Goal: Information Seeking & Learning: Learn about a topic

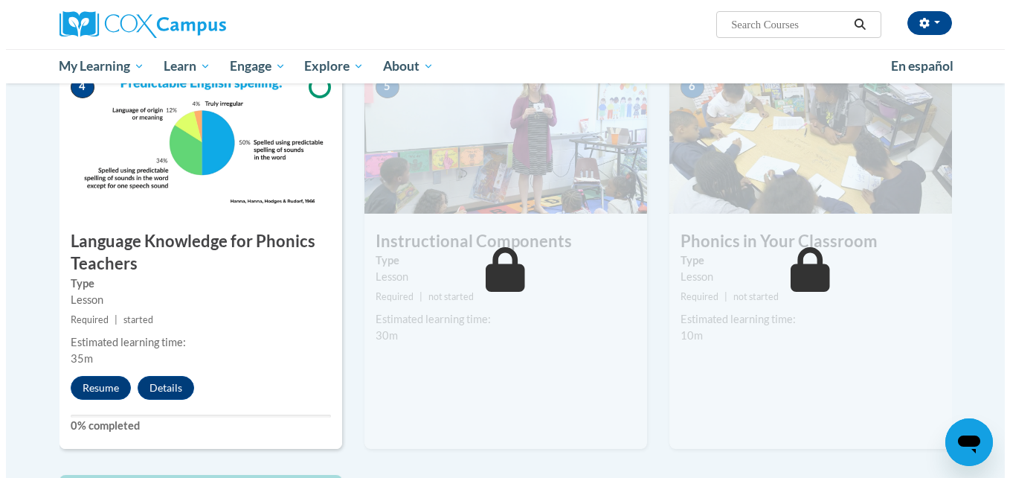
scroll to position [713, 0]
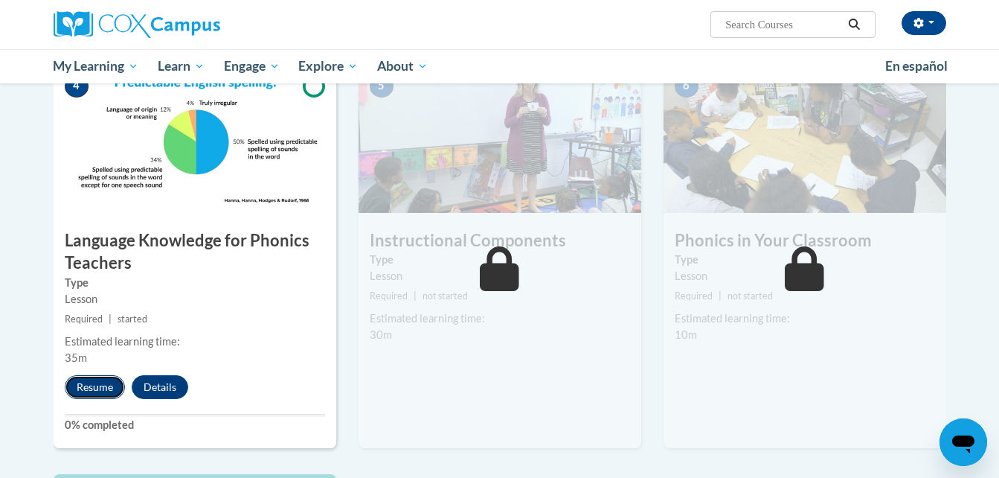
click at [103, 397] on button "Resume" at bounding box center [95, 387] width 60 height 24
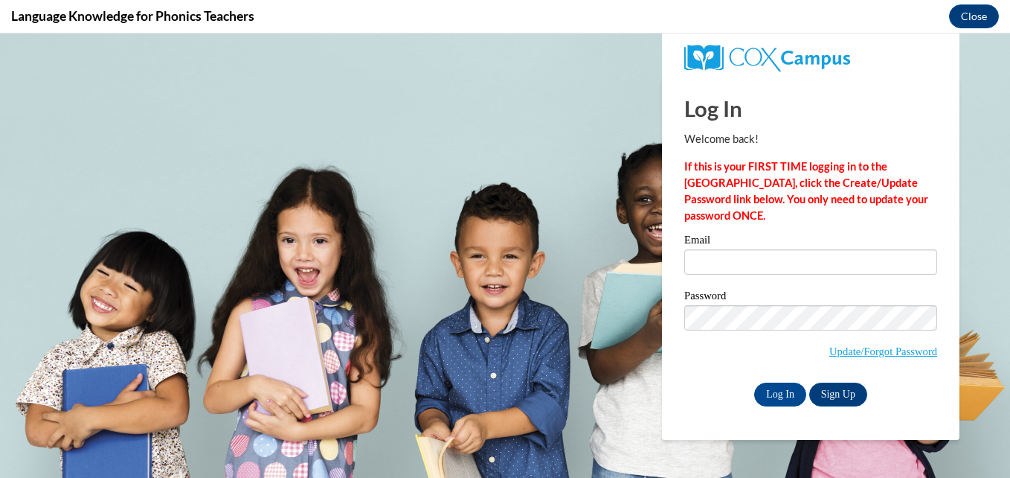
scroll to position [0, 0]
click at [751, 254] on input "Email" at bounding box center [810, 261] width 253 height 25
type input "mburg@peasd.org"
click at [751, 385] on input "Log In" at bounding box center [780, 394] width 52 height 24
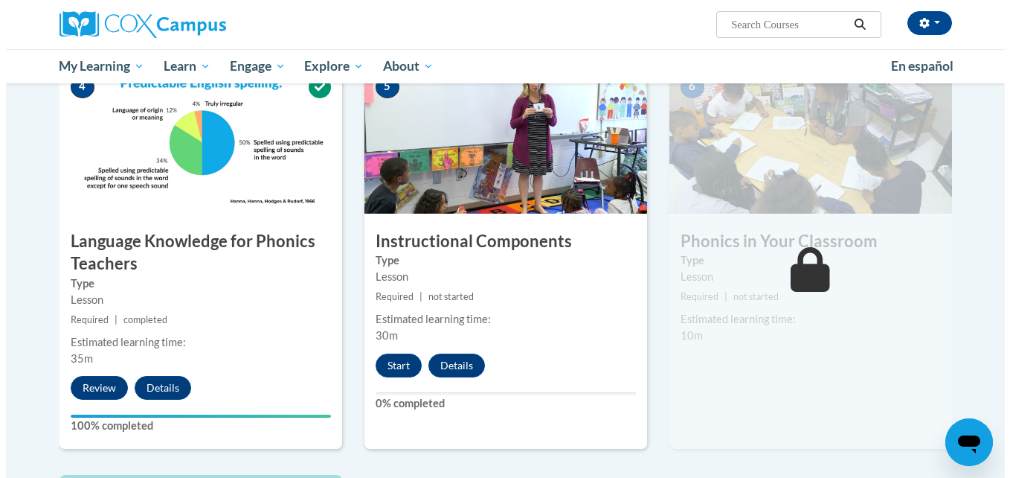
scroll to position [713, 0]
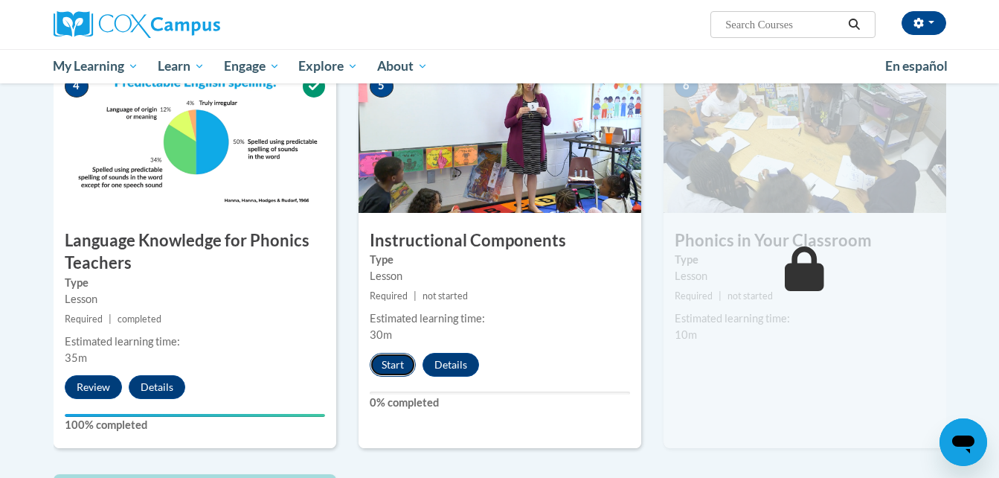
click at [386, 366] on button "Start" at bounding box center [393, 365] width 46 height 24
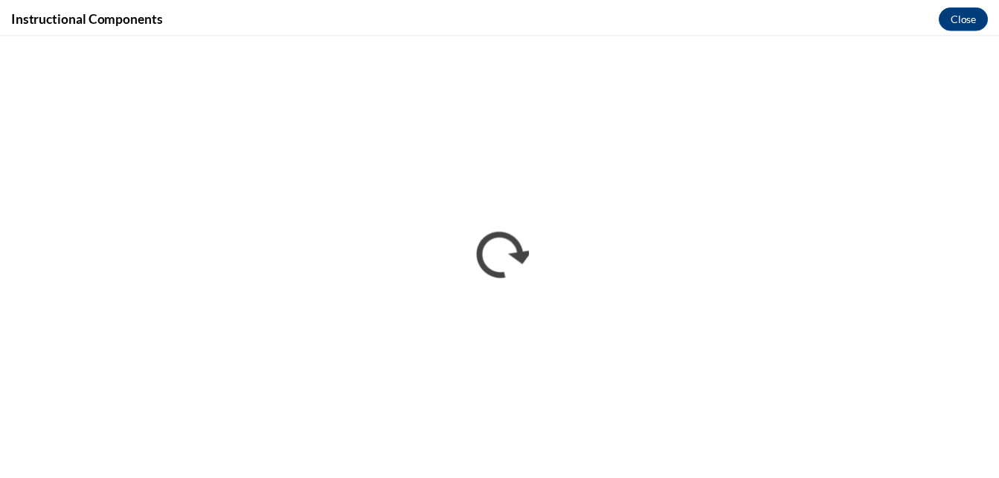
scroll to position [0, 0]
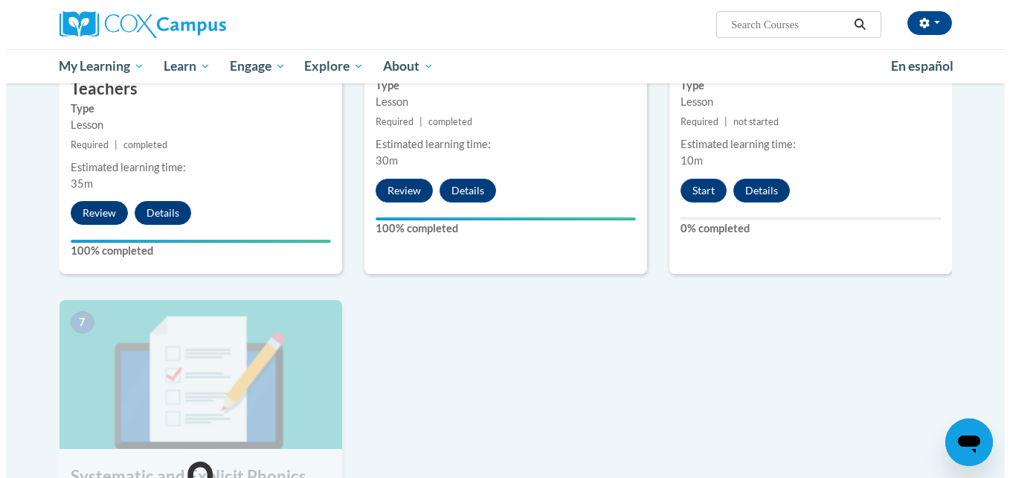
scroll to position [890, 0]
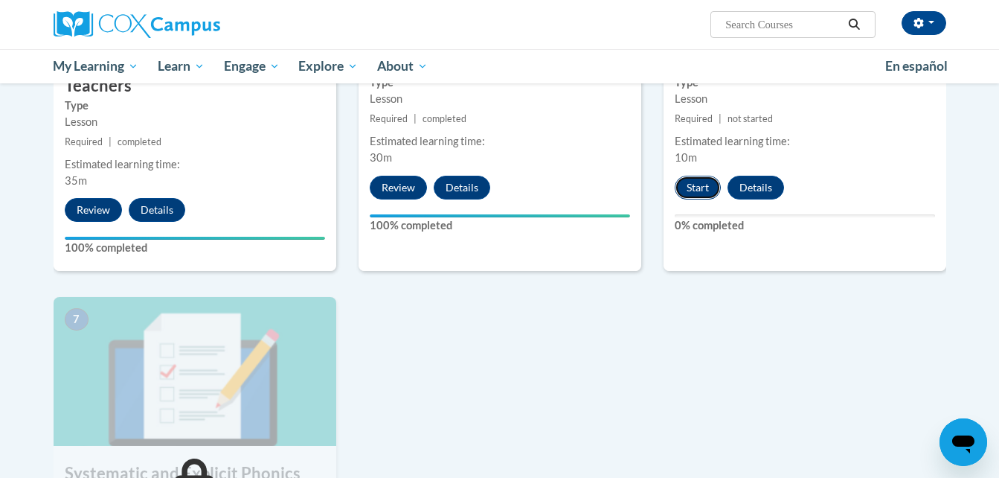
click at [691, 187] on button "Start" at bounding box center [698, 188] width 46 height 24
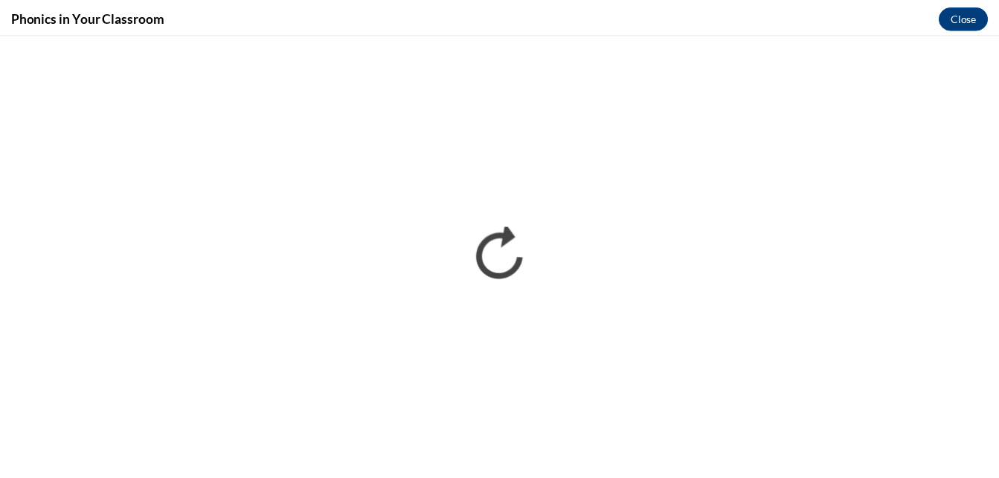
scroll to position [0, 0]
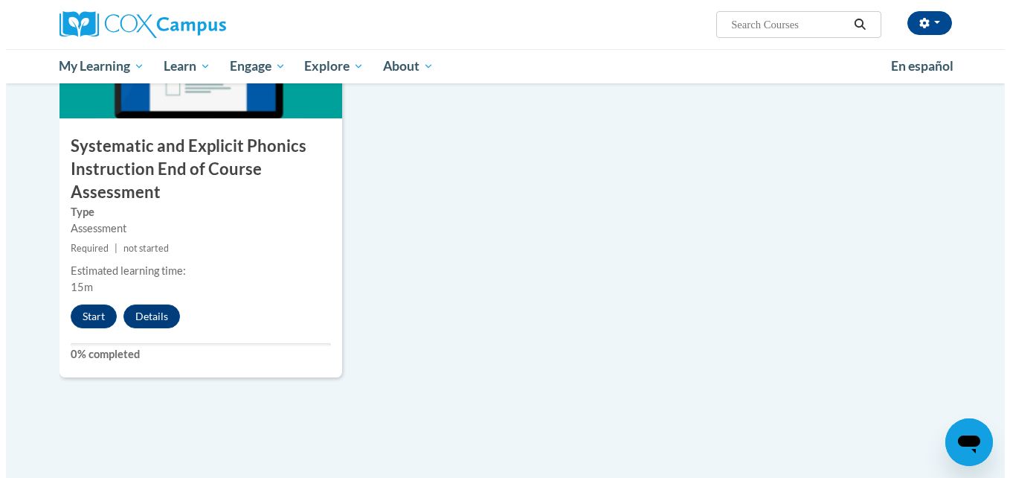
scroll to position [1216, 0]
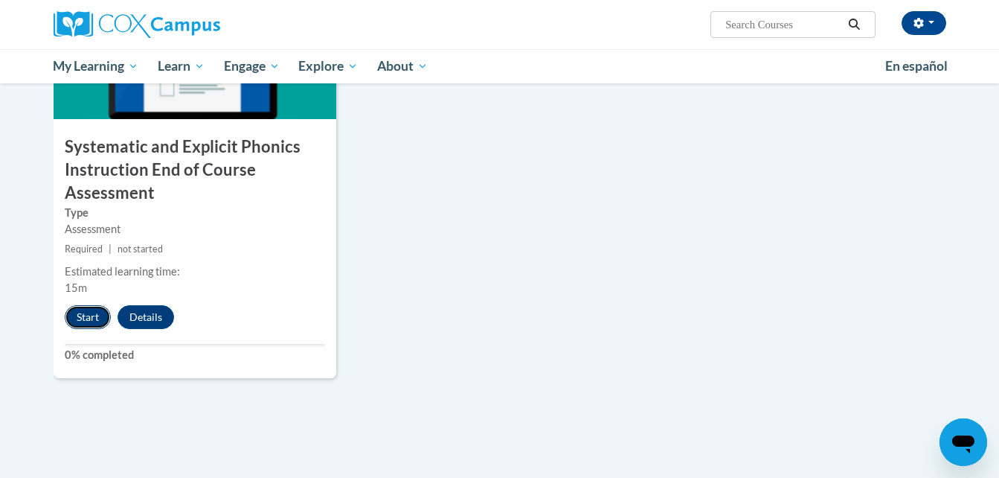
click at [93, 307] on button "Start" at bounding box center [88, 317] width 46 height 24
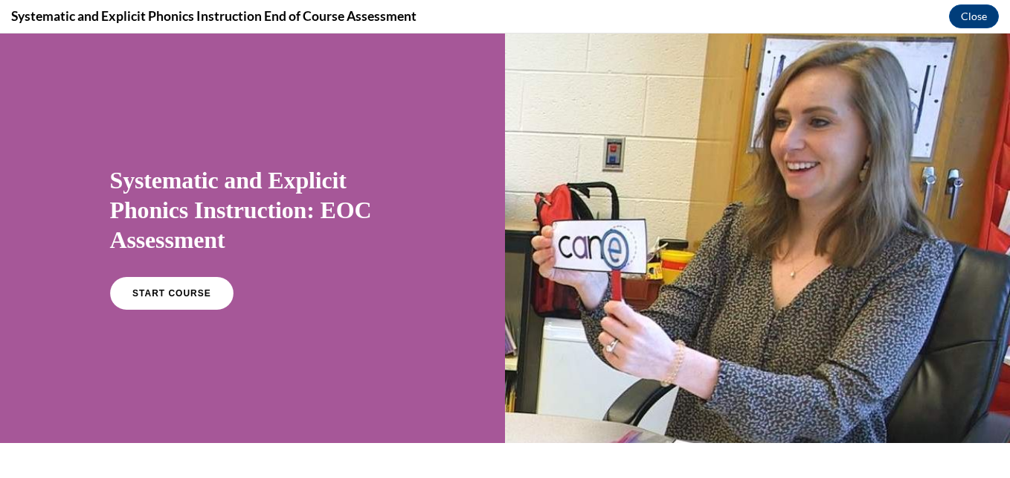
scroll to position [0, 0]
click at [180, 283] on link "START COURSE" at bounding box center [170, 293] width 129 height 34
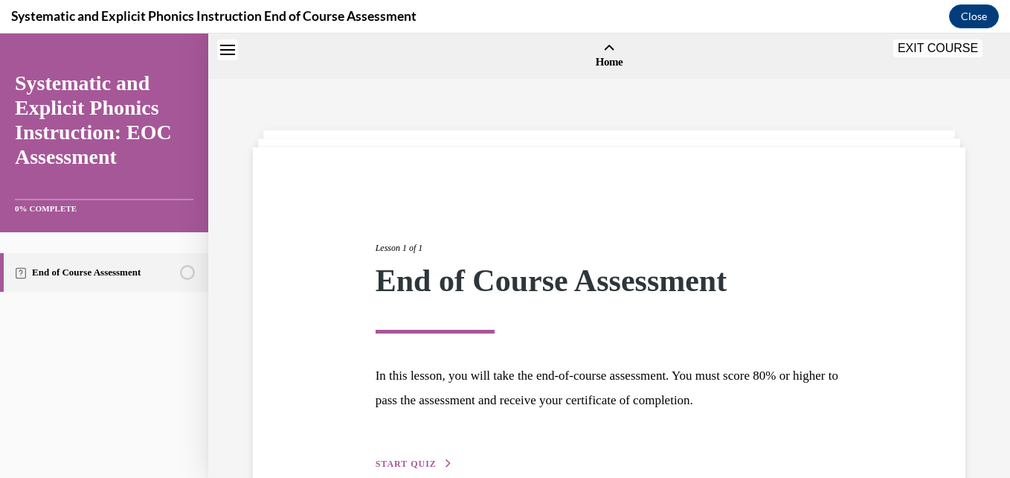
scroll to position [46, 0]
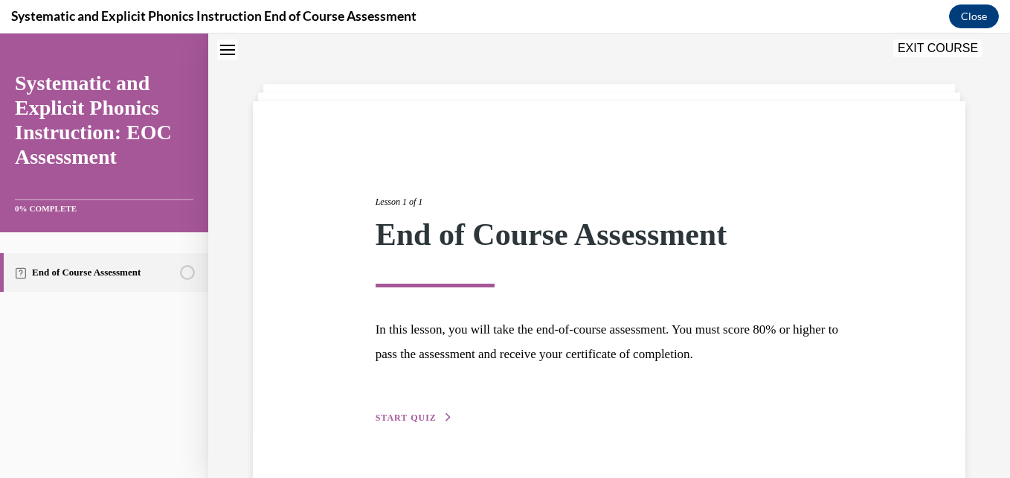
click at [425, 422] on span "START QUIZ" at bounding box center [406, 417] width 61 height 10
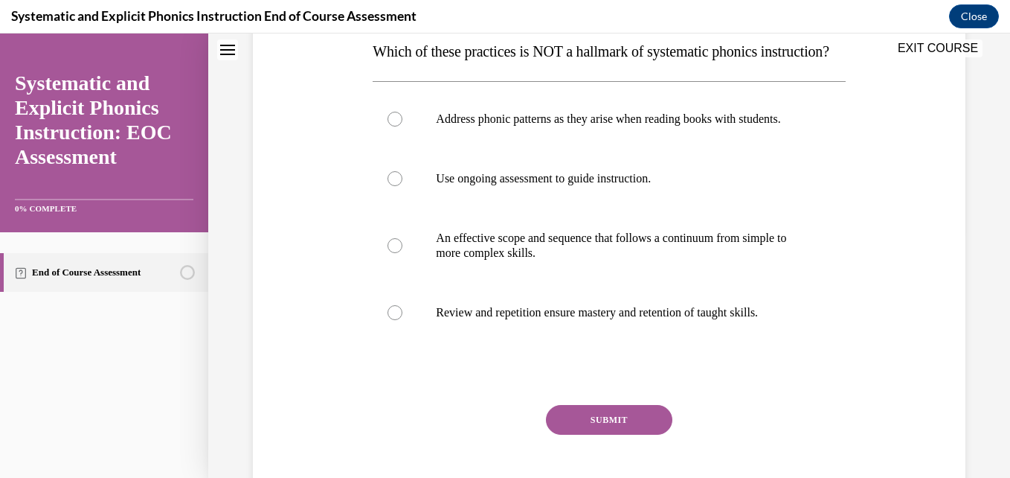
scroll to position [248, 0]
click at [614, 185] on p "Use ongoing assessment to guide instruction." at bounding box center [622, 177] width 372 height 15
click at [575, 434] on button "SUBMIT" at bounding box center [609, 419] width 126 height 30
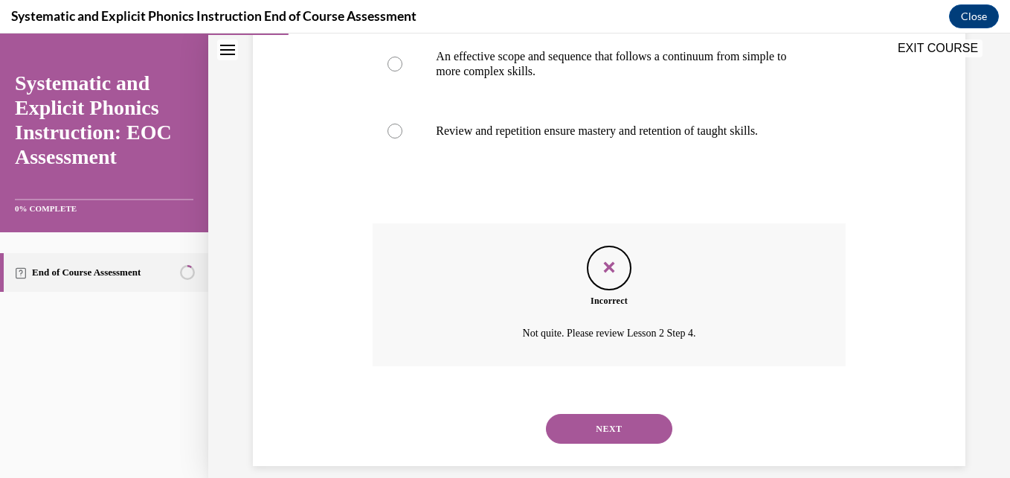
scroll to position [491, 0]
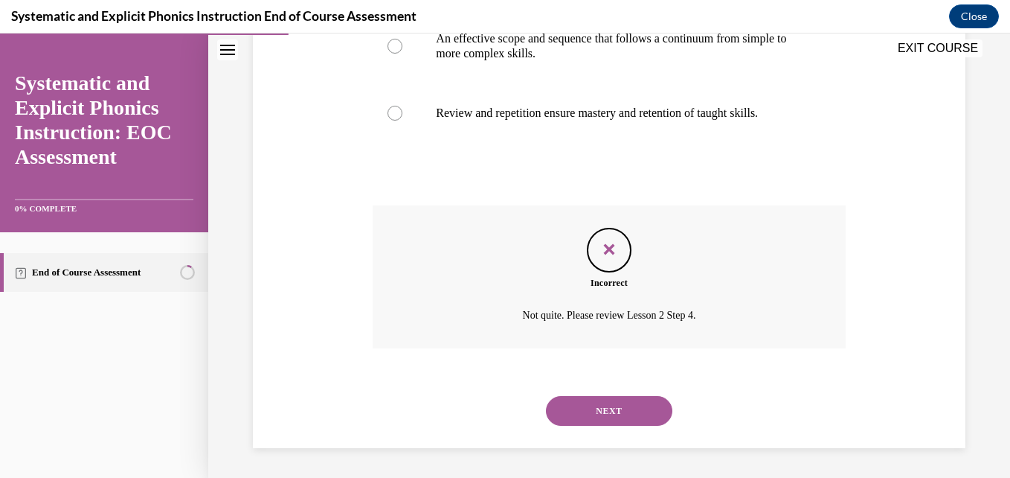
click at [583, 412] on button "NEXT" at bounding box center [609, 411] width 126 height 30
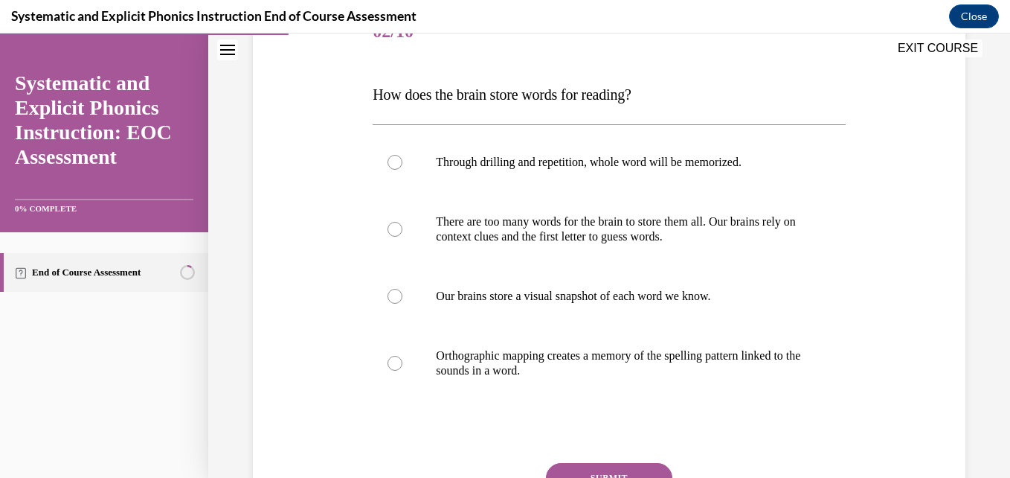
scroll to position [207, 0]
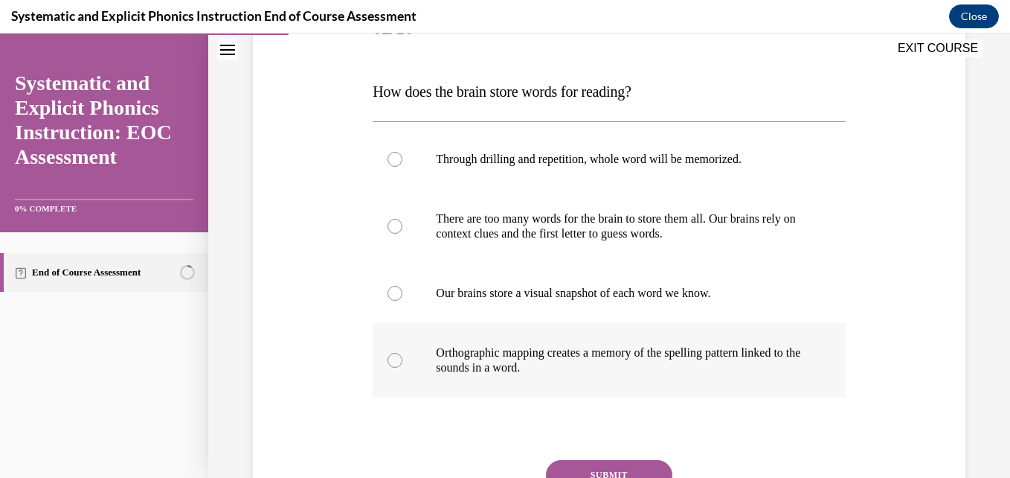
click at [501, 353] on p "Orthographic mapping creates a memory of the spelling pattern linked to the sou…" at bounding box center [622, 360] width 372 height 30
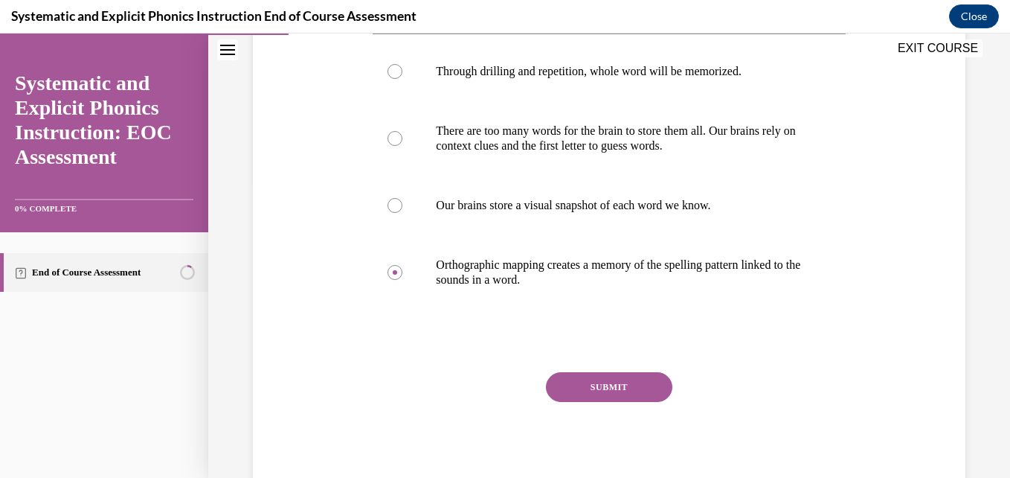
click at [615, 387] on button "SUBMIT" at bounding box center [609, 387] width 126 height 30
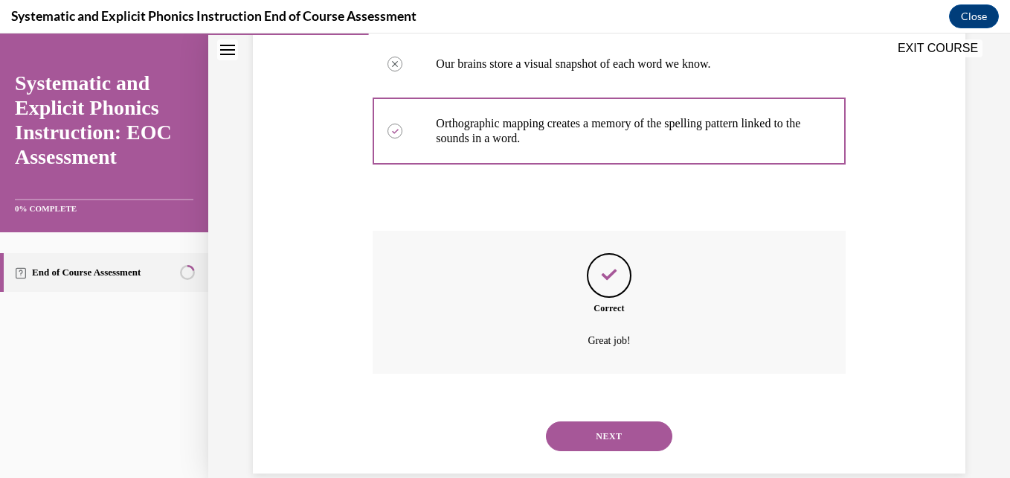
scroll to position [461, 0]
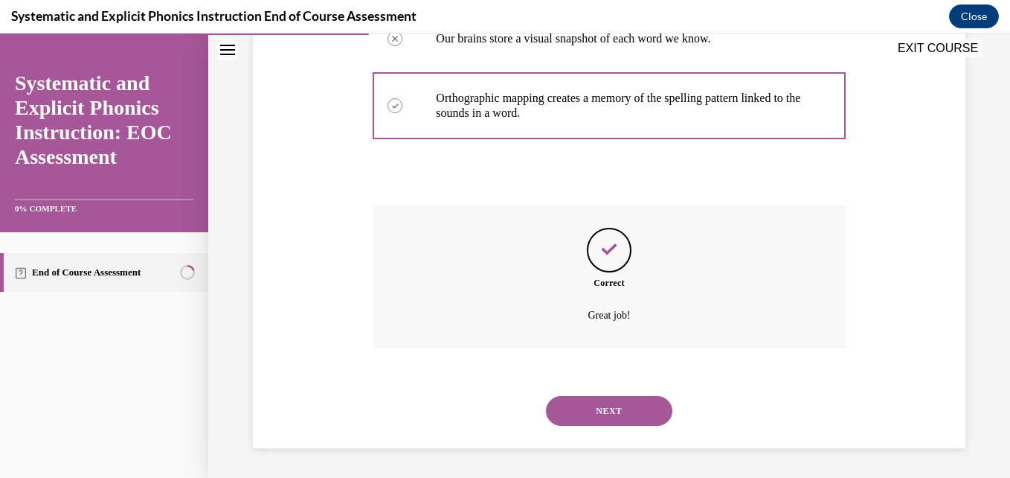
click at [590, 415] on button "NEXT" at bounding box center [609, 411] width 126 height 30
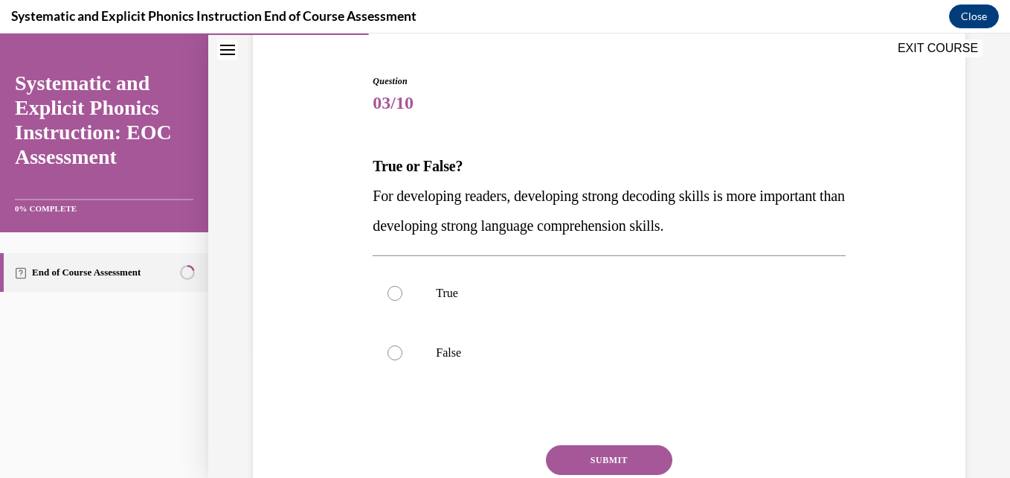
scroll to position [134, 0]
click at [431, 283] on div at bounding box center [609, 292] width 472 height 60
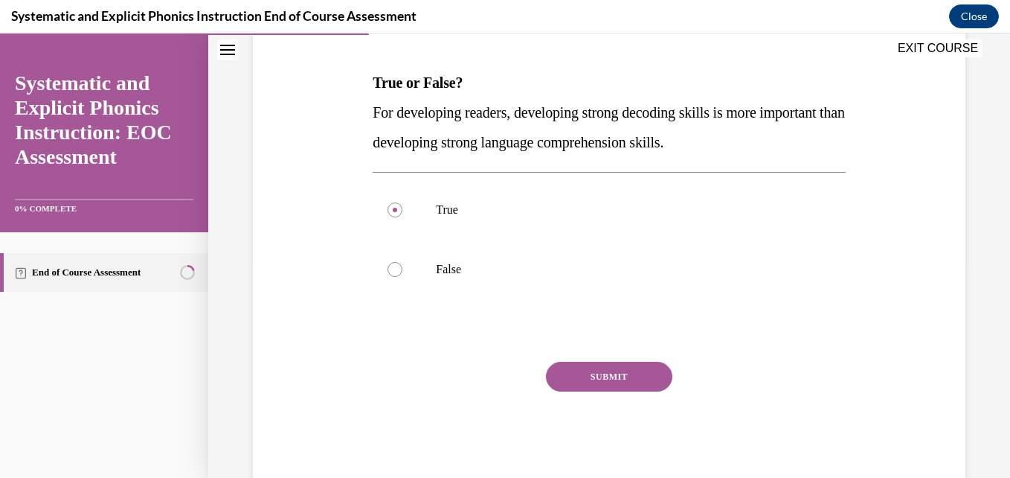
click at [568, 381] on button "SUBMIT" at bounding box center [609, 377] width 126 height 30
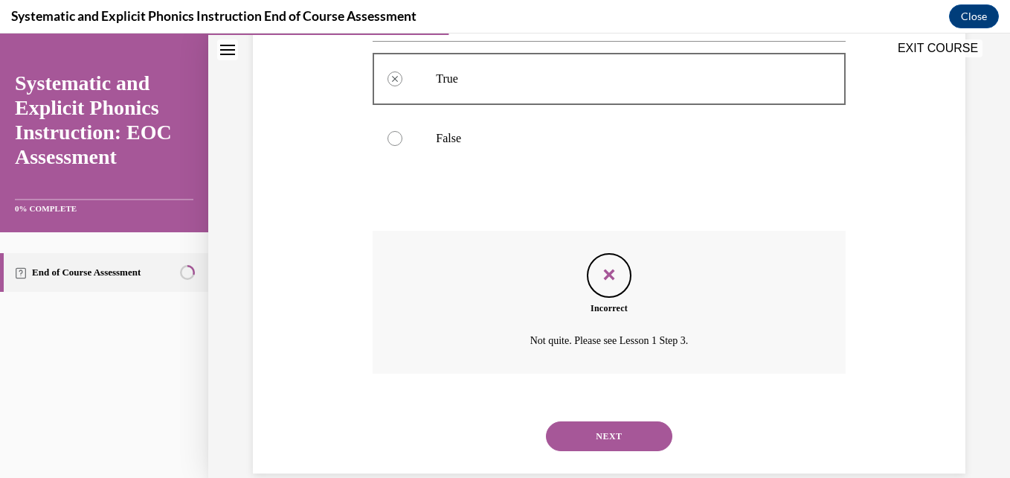
scroll to position [372, 0]
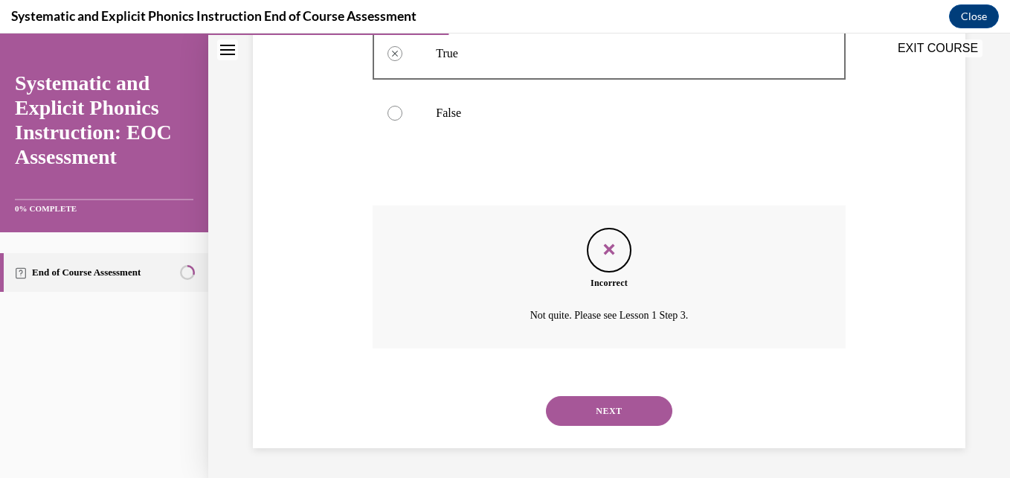
click at [585, 411] on button "NEXT" at bounding box center [609, 411] width 126 height 30
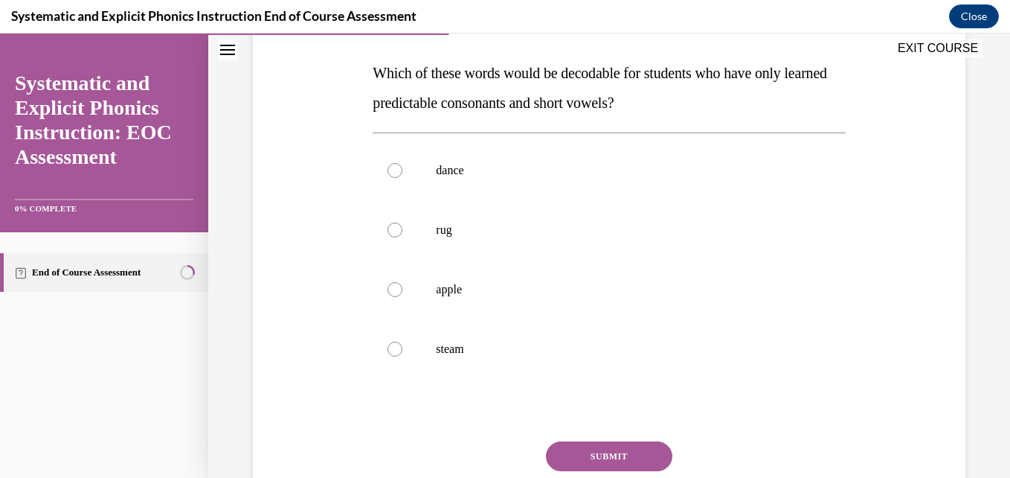
scroll to position [226, 0]
click at [510, 238] on div at bounding box center [609, 229] width 472 height 60
click at [588, 449] on button "SUBMIT" at bounding box center [609, 455] width 126 height 30
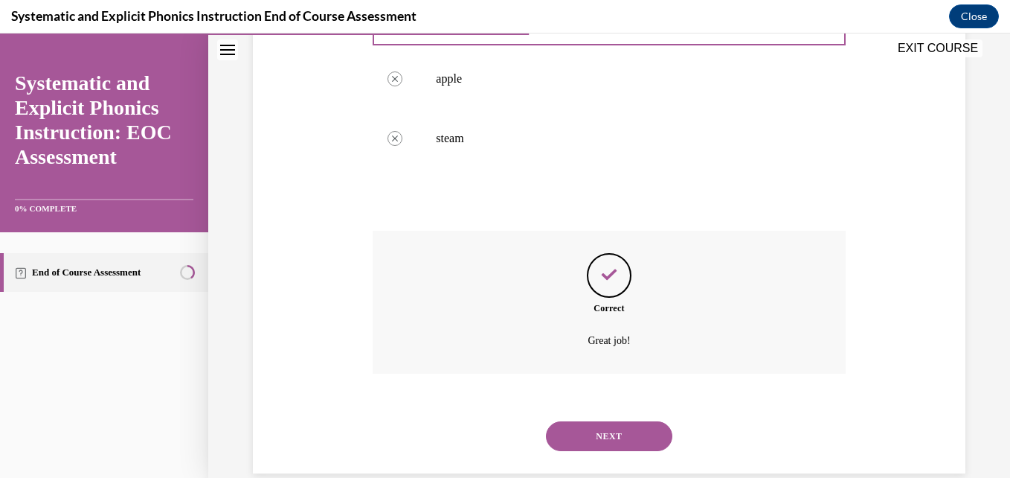
scroll to position [461, 0]
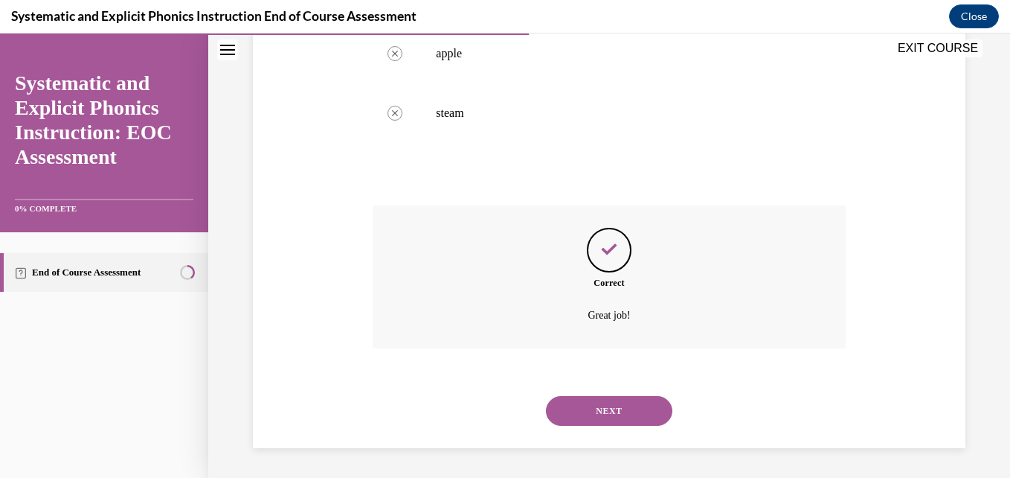
click at [581, 420] on button "NEXT" at bounding box center [609, 411] width 126 height 30
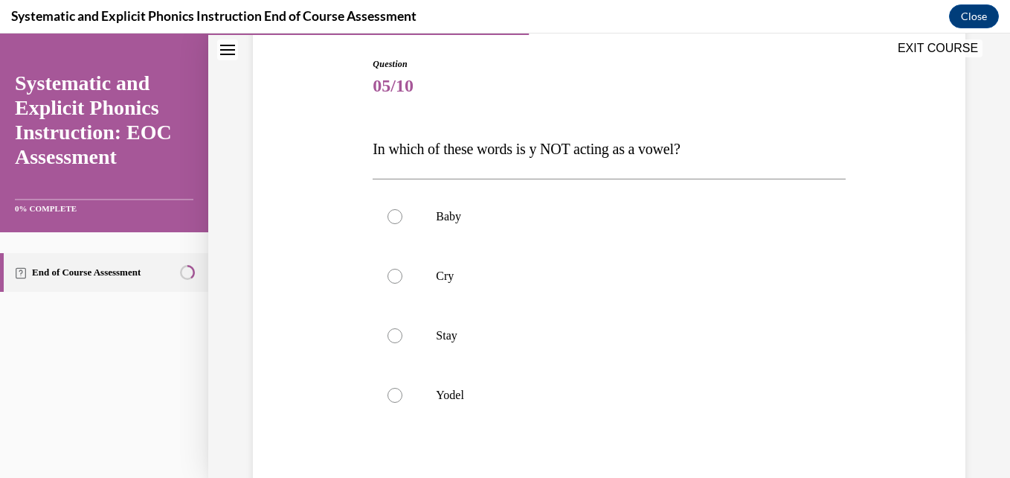
scroll to position [151, 0]
click at [418, 400] on div at bounding box center [609, 394] width 472 height 60
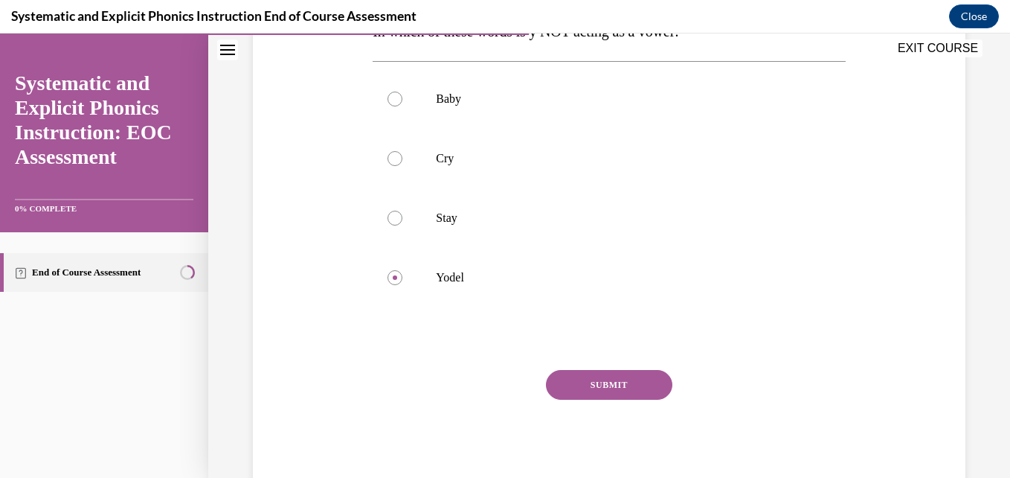
click at [568, 381] on button "SUBMIT" at bounding box center [609, 385] width 126 height 30
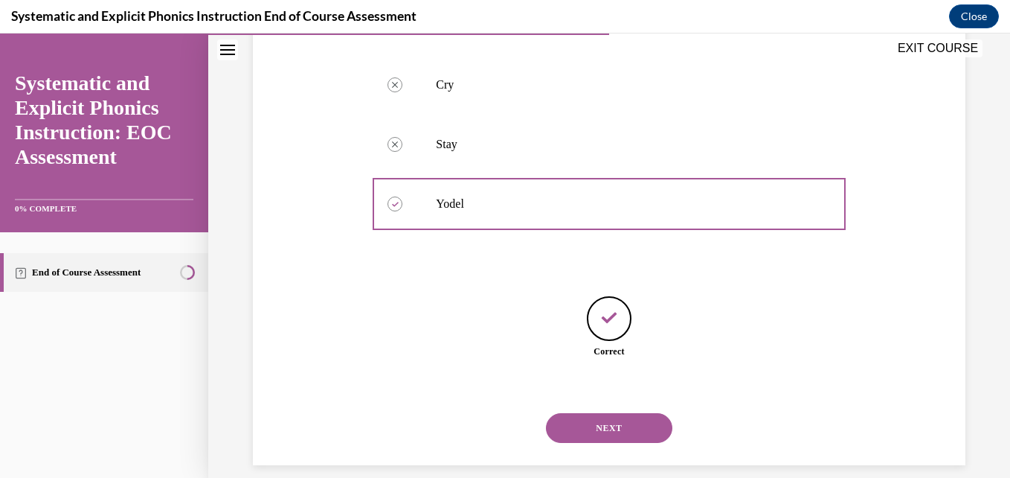
scroll to position [358, 0]
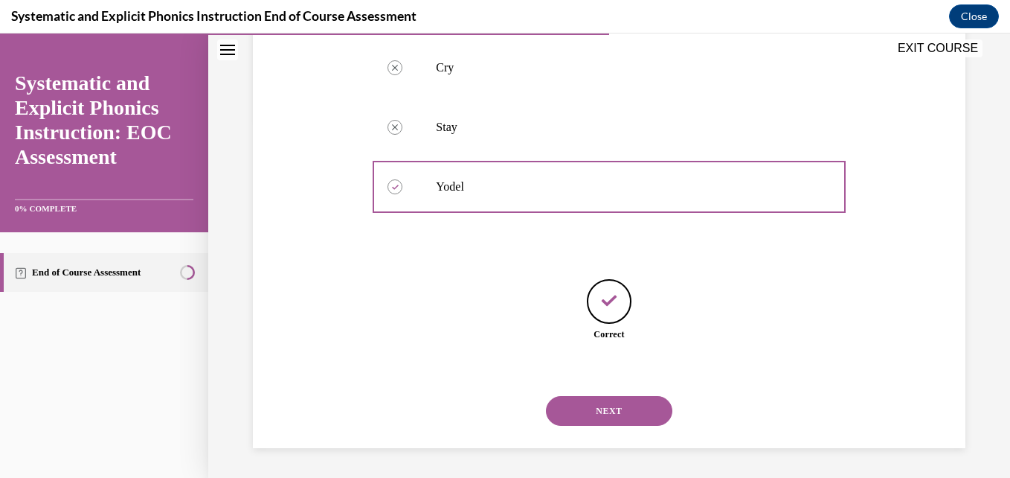
click at [603, 414] on button "NEXT" at bounding box center [609, 411] width 126 height 30
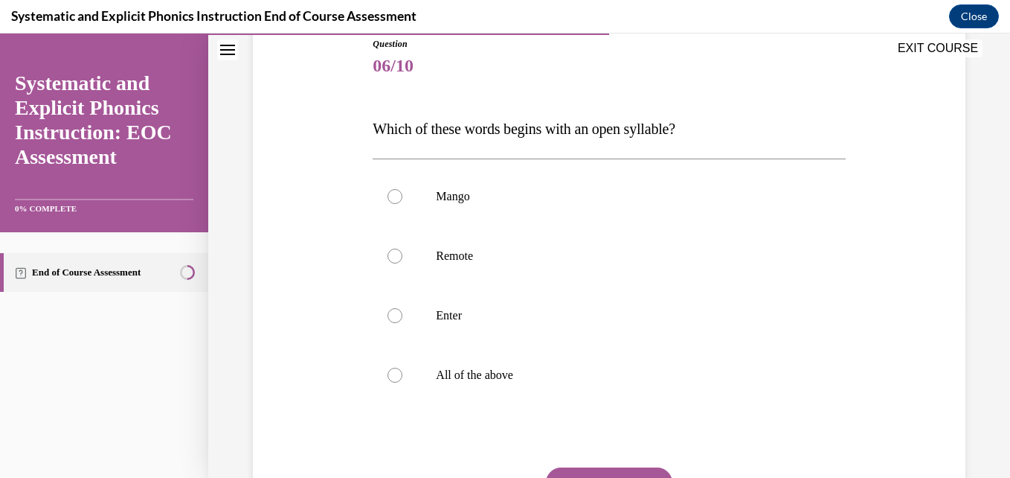
scroll to position [171, 0]
click at [457, 321] on div at bounding box center [609, 314] width 472 height 60
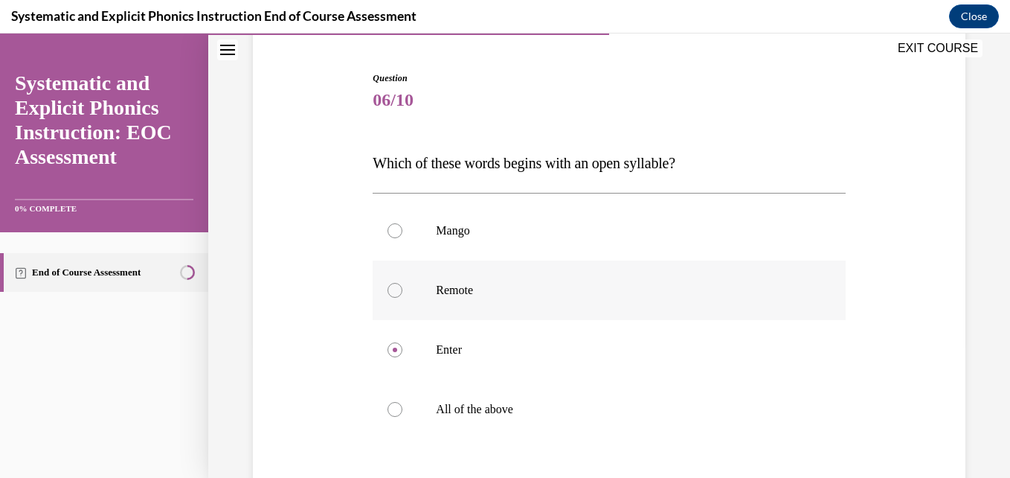
scroll to position [128, 0]
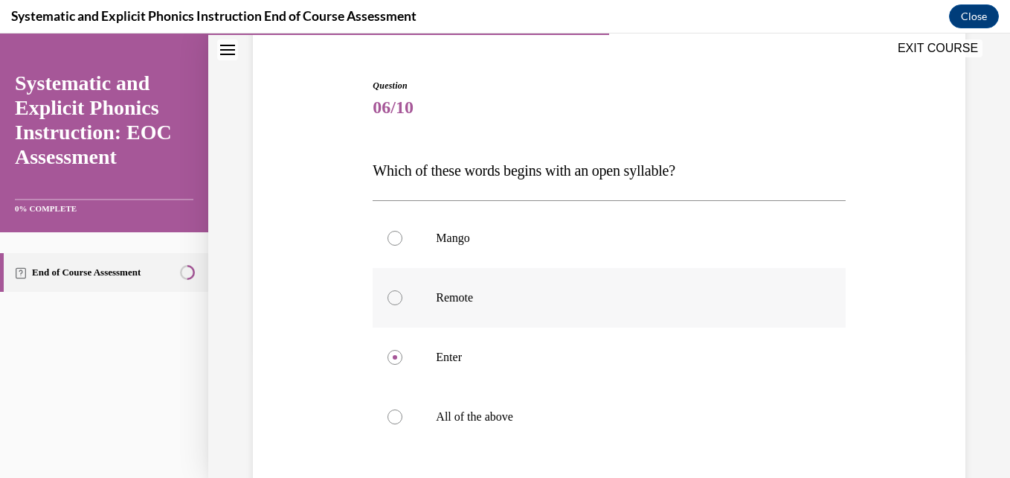
click at [412, 306] on div at bounding box center [609, 298] width 472 height 60
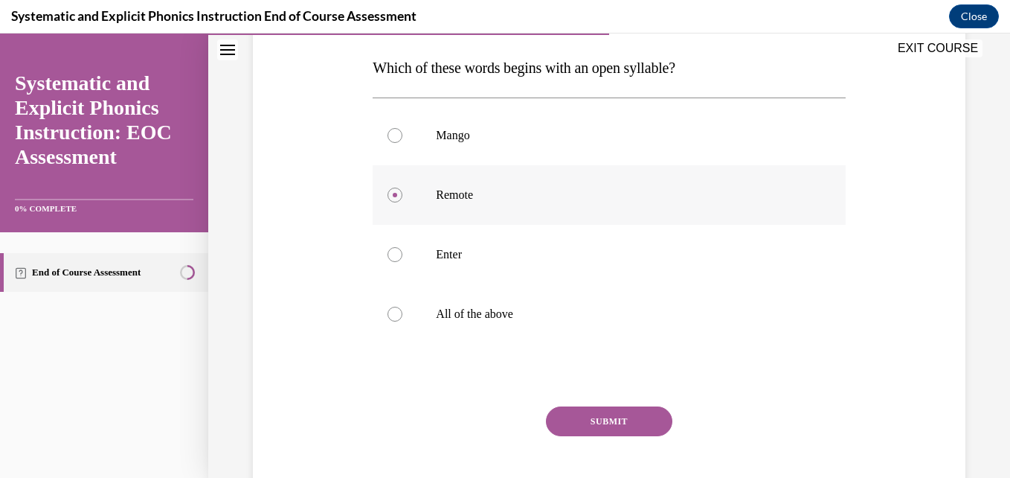
scroll to position [237, 0]
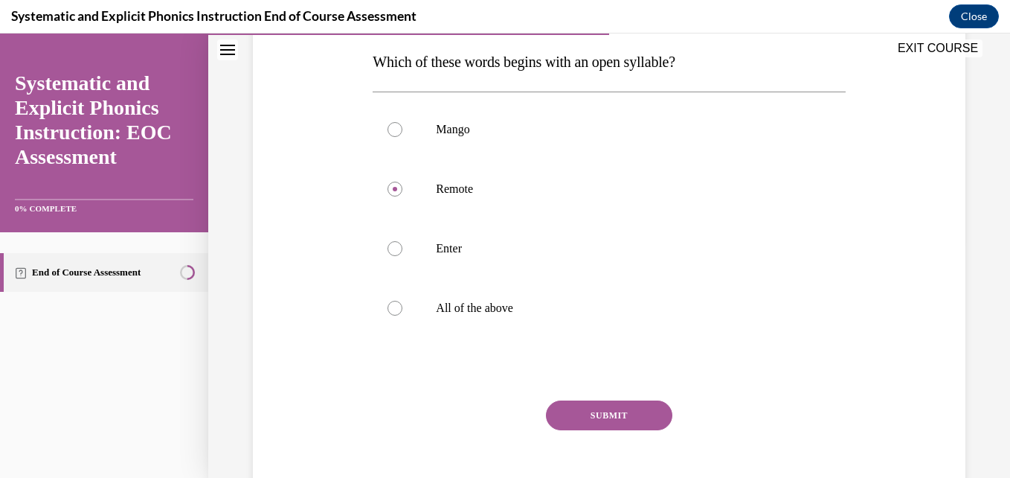
click at [567, 403] on button "SUBMIT" at bounding box center [609, 415] width 126 height 30
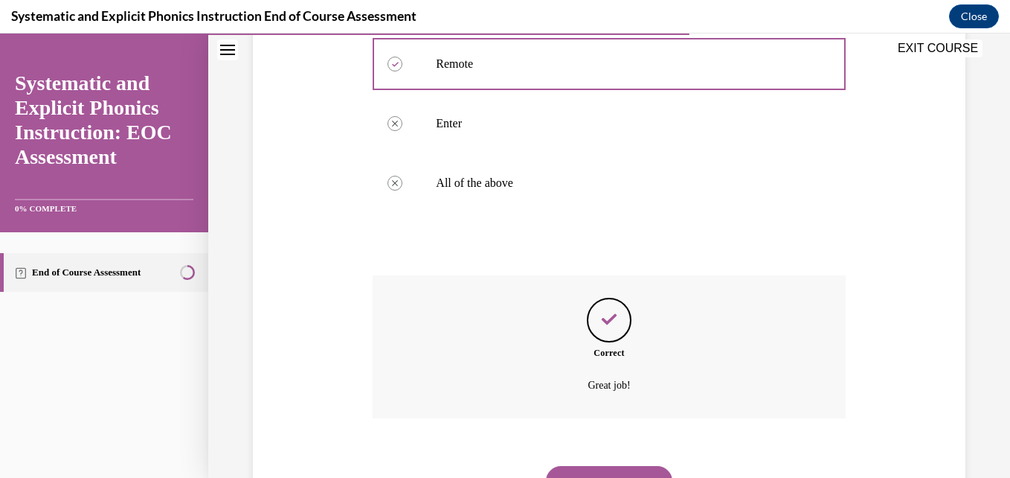
scroll to position [431, 0]
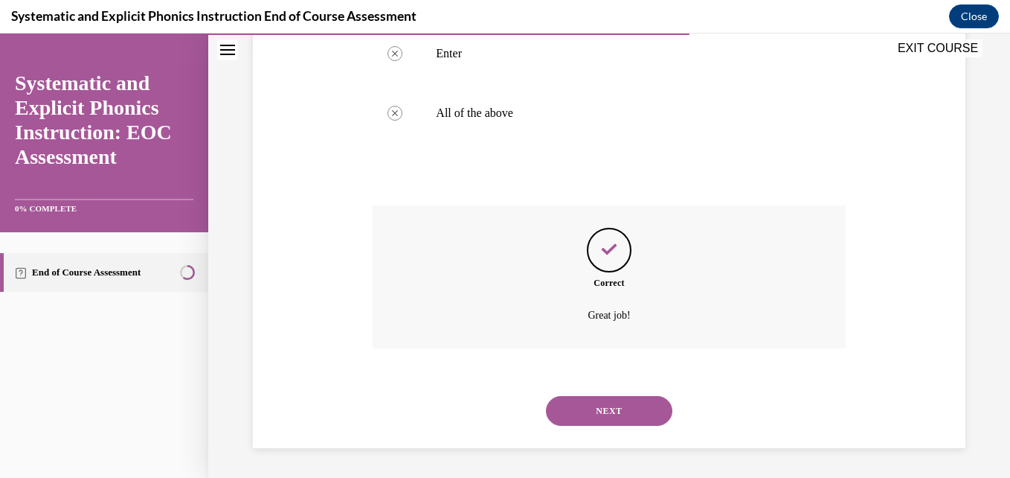
click at [569, 417] on button "NEXT" at bounding box center [609, 411] width 126 height 30
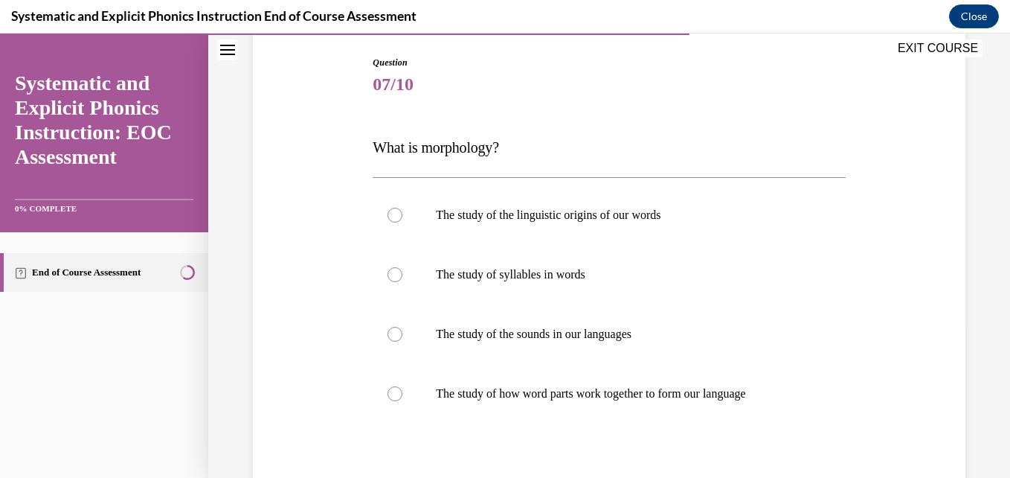
scroll to position [156, 0]
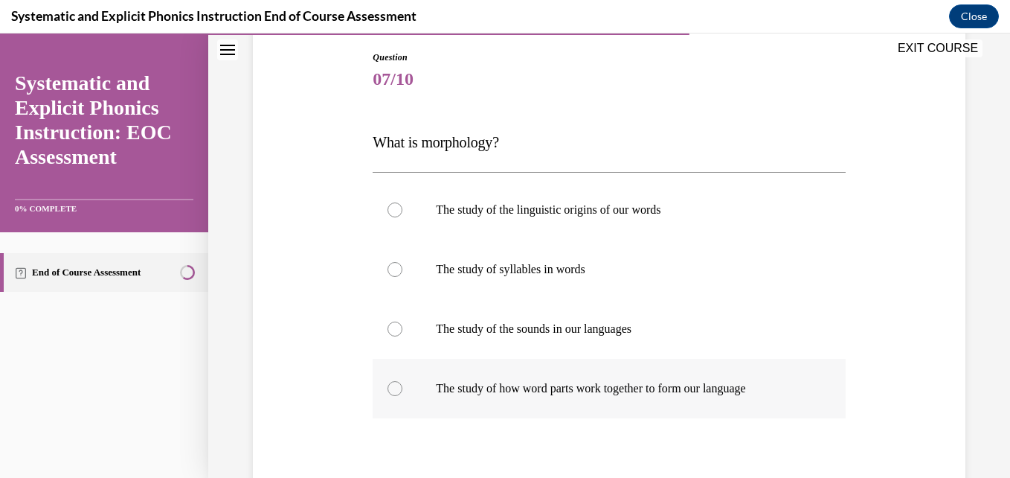
click at [577, 398] on div at bounding box center [609, 389] width 472 height 60
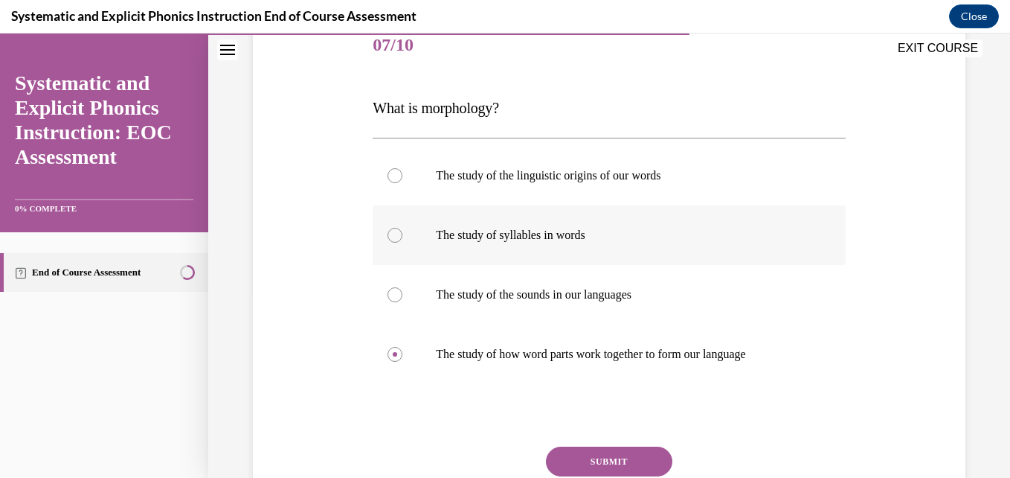
scroll to position [194, 0]
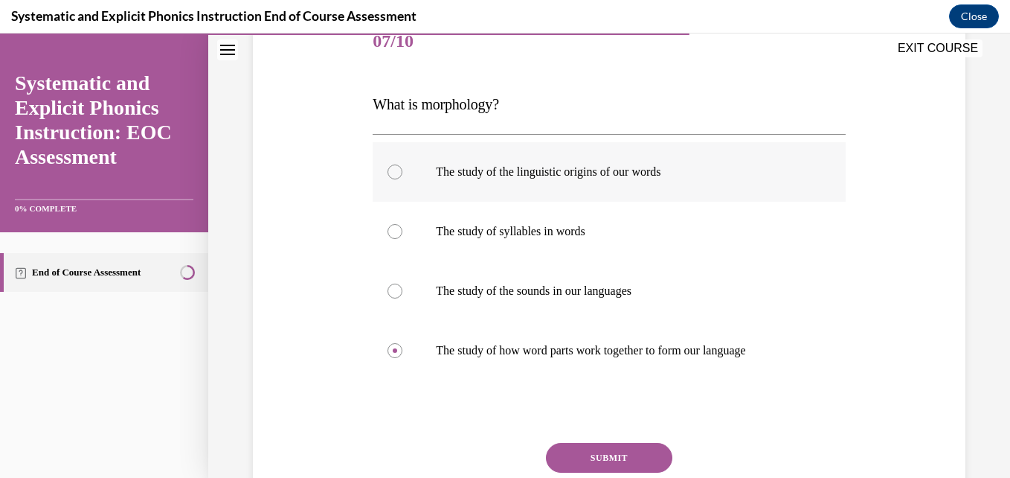
click at [652, 182] on div at bounding box center [609, 172] width 472 height 60
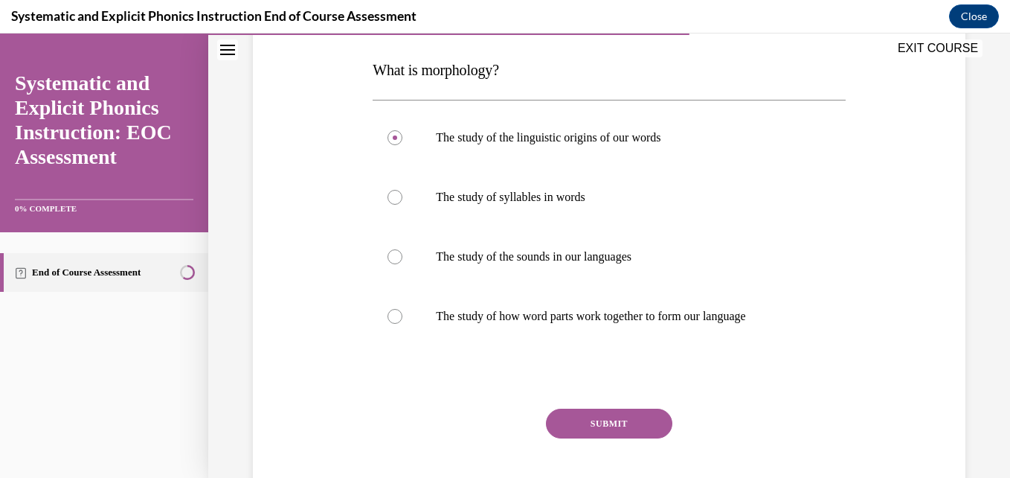
click at [606, 414] on button "SUBMIT" at bounding box center [609, 423] width 126 height 30
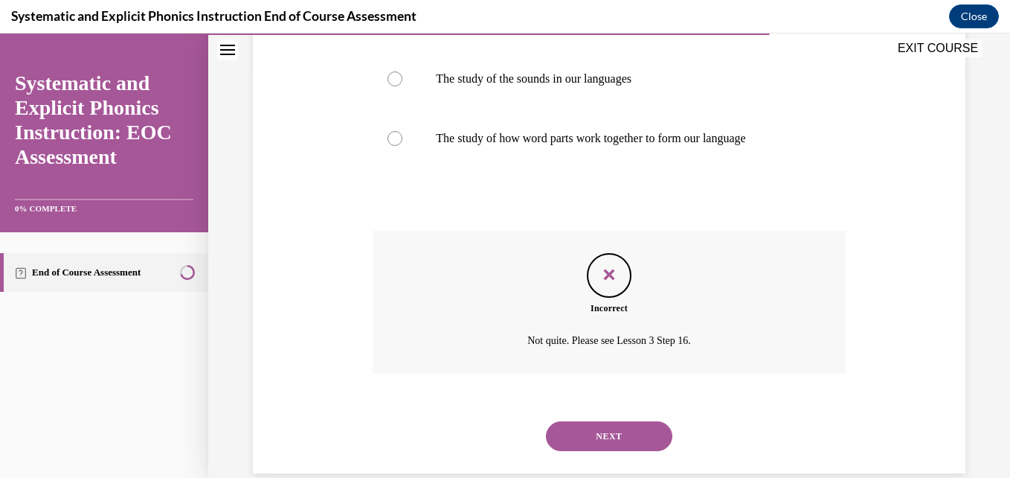
scroll to position [431, 0]
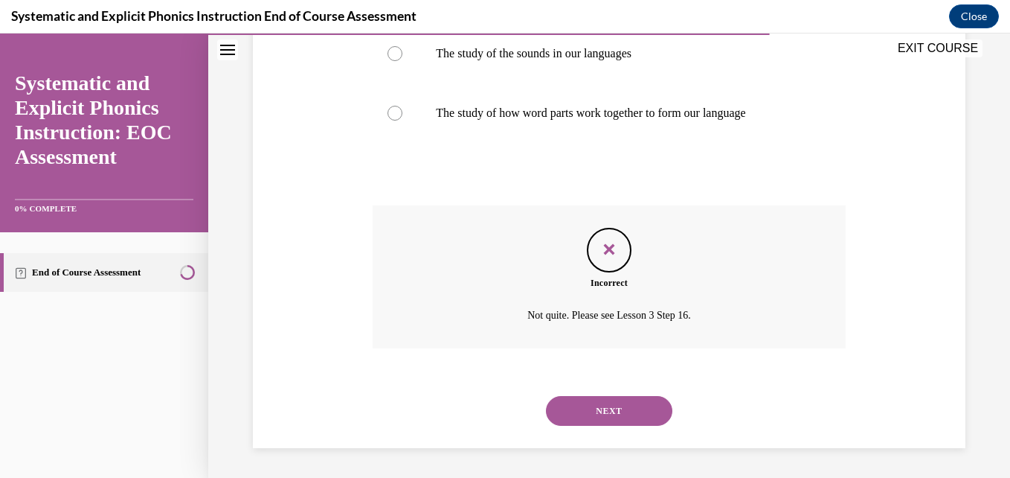
click at [556, 398] on button "NEXT" at bounding box center [609, 411] width 126 height 30
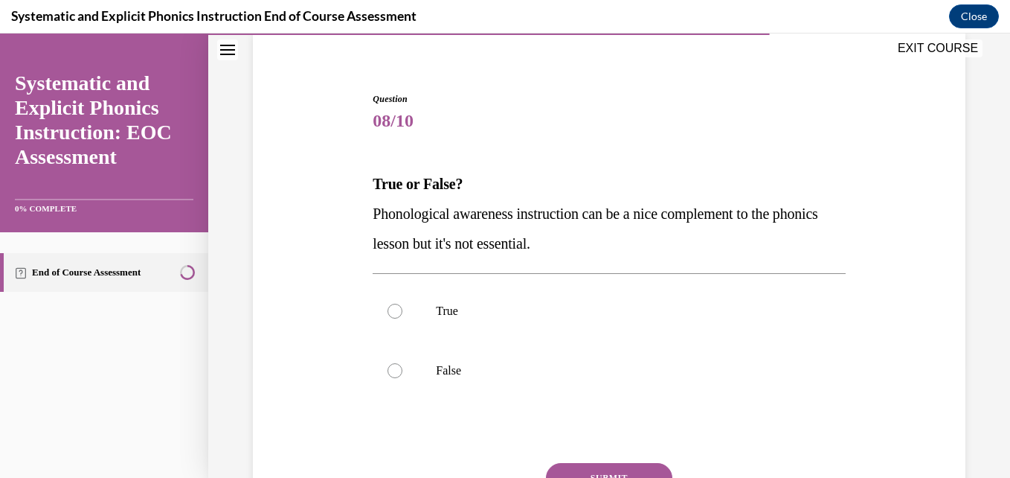
scroll to position [115, 0]
click at [459, 316] on p "True" at bounding box center [622, 310] width 372 height 15
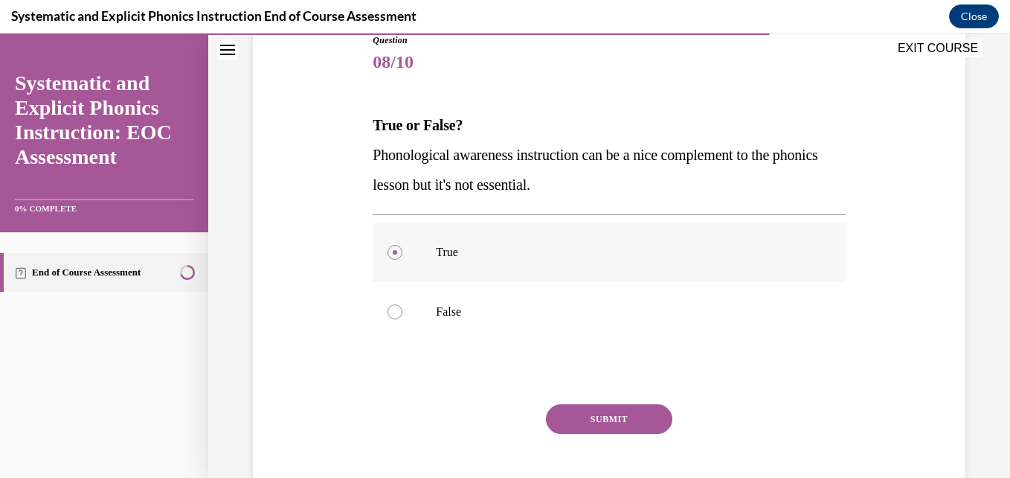
scroll to position [174, 0]
click at [519, 321] on div at bounding box center [609, 311] width 472 height 60
click at [609, 421] on button "SUBMIT" at bounding box center [609, 418] width 126 height 30
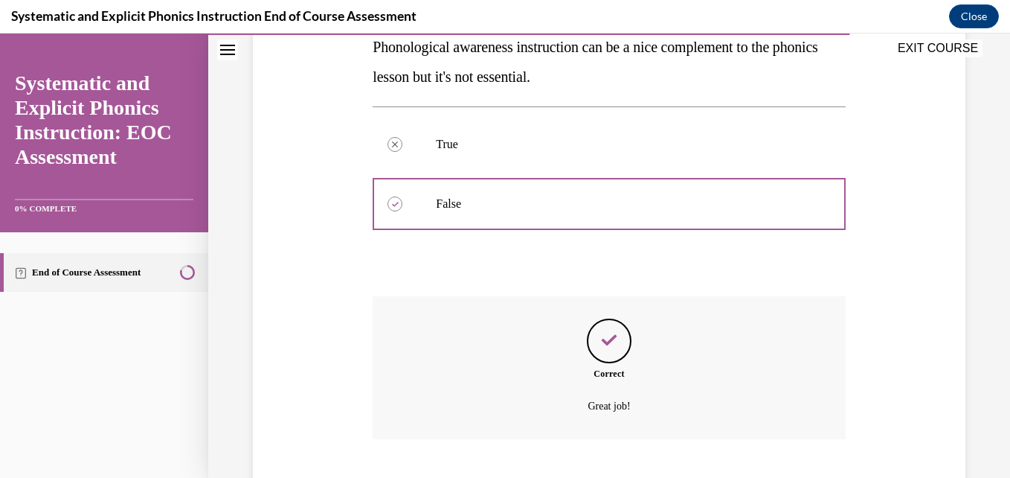
scroll to position [372, 0]
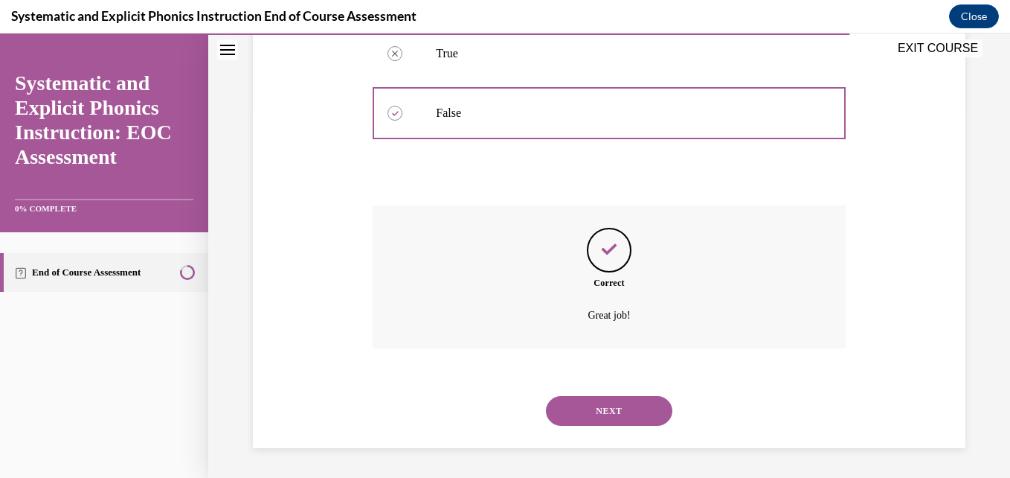
click at [569, 404] on button "NEXT" at bounding box center [609, 411] width 126 height 30
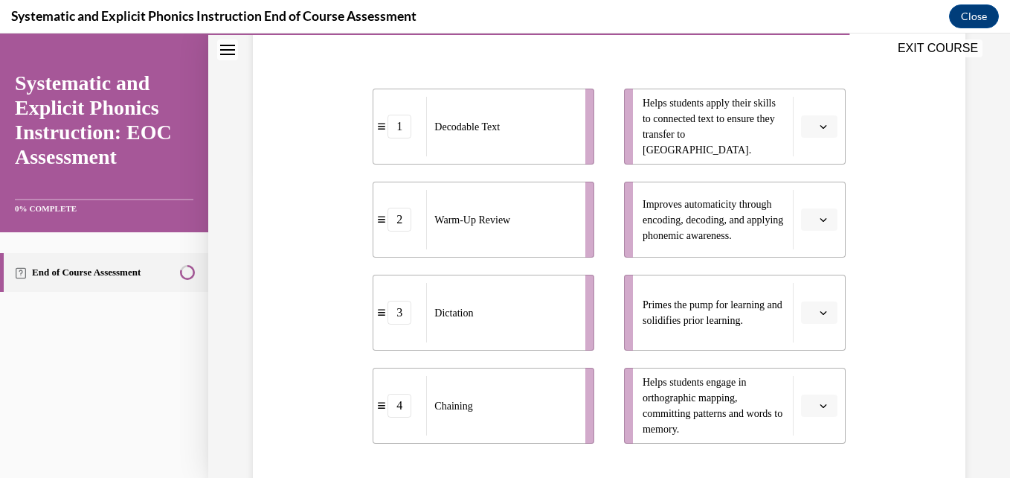
scroll to position [310, 0]
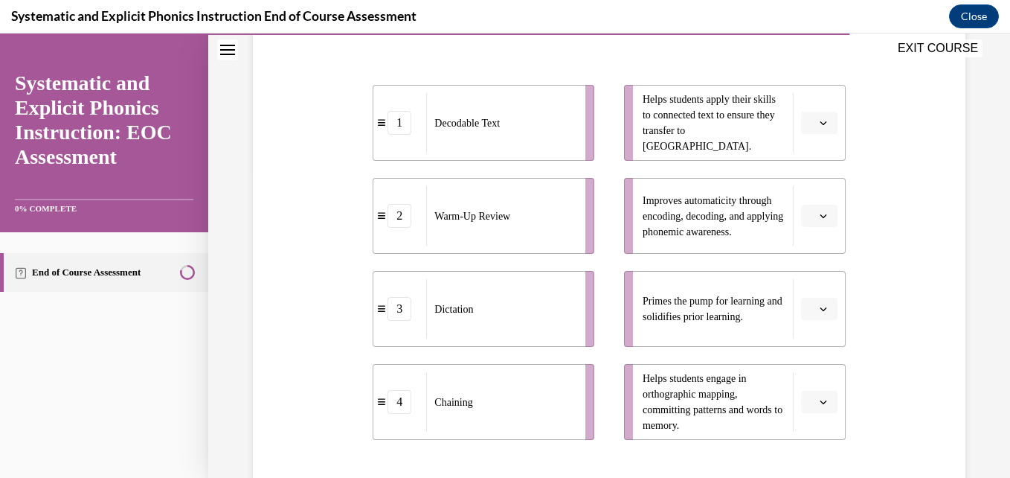
click at [820, 312] on icon "button" at bounding box center [823, 308] width 7 height 7
click at [815, 216] on div "2" at bounding box center [807, 216] width 37 height 30
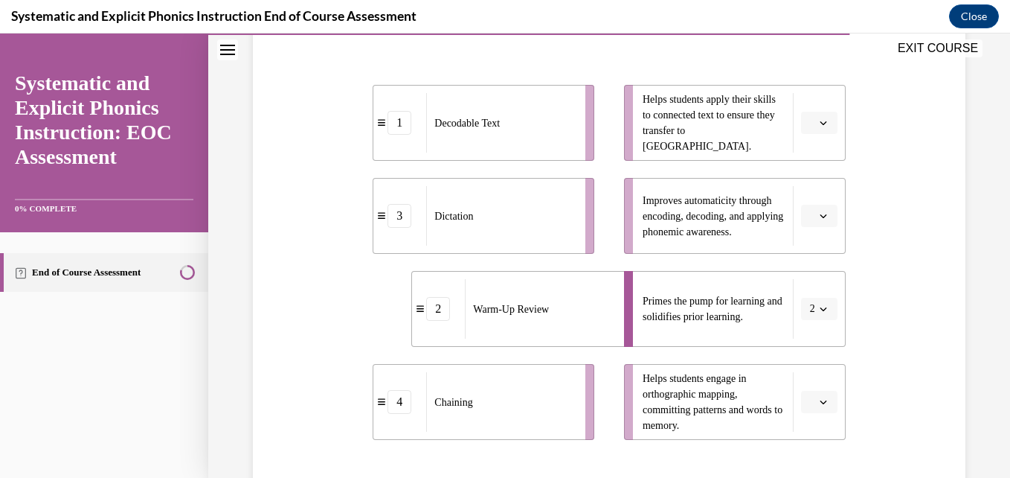
click at [810, 396] on span "Please select an option" at bounding box center [812, 401] width 5 height 15
click at [808, 285] on div "1" at bounding box center [807, 279] width 37 height 30
click at [809, 137] on li "Helps students apply their skills to connected text to ensure they transfer to …" at bounding box center [735, 123] width 222 height 76
click at [814, 130] on button "button" at bounding box center [819, 123] width 36 height 22
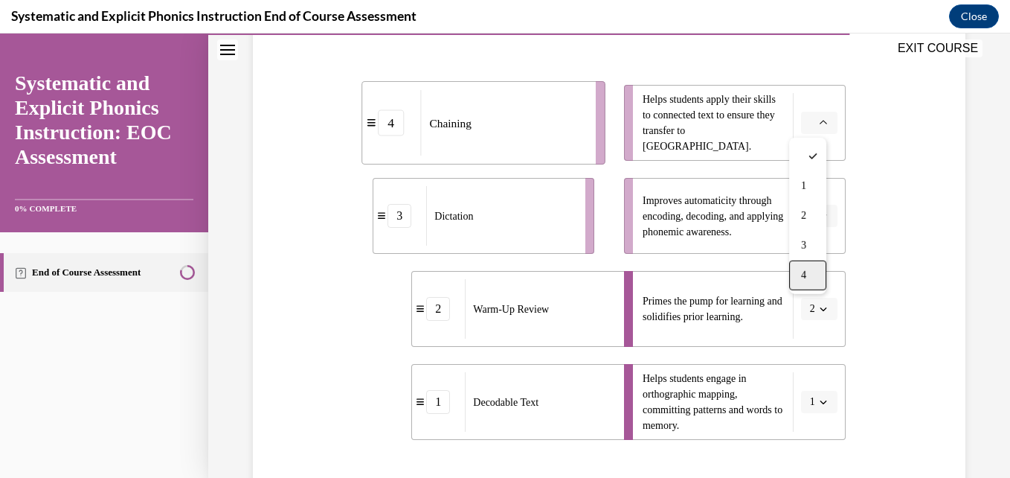
click at [799, 271] on div "4" at bounding box center [807, 275] width 37 height 30
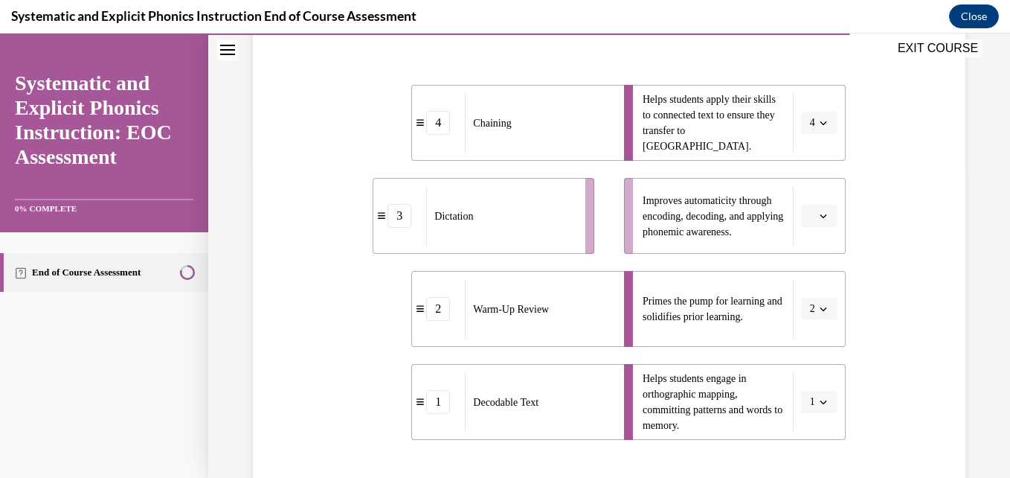
click at [820, 217] on icon "button" at bounding box center [823, 215] width 7 height 7
drag, startPoint x: 799, startPoint y: 333, endPoint x: 802, endPoint y: 347, distance: 14.4
click at [802, 347] on div "3" at bounding box center [807, 339] width 37 height 30
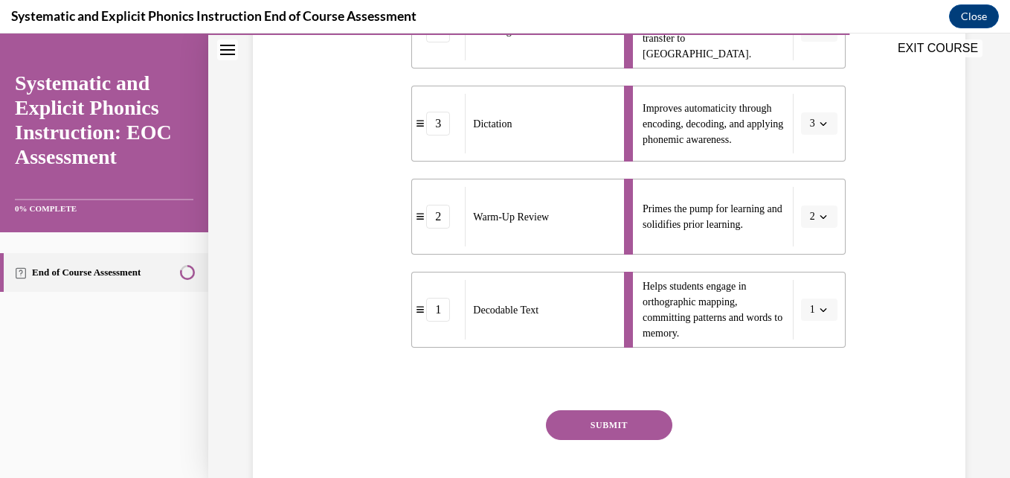
click at [596, 438] on button "SUBMIT" at bounding box center [609, 425] width 126 height 30
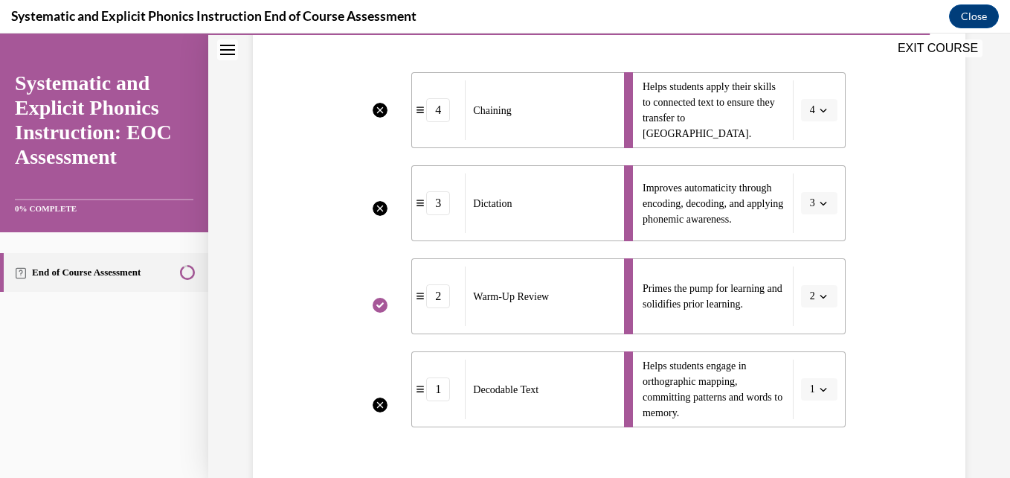
scroll to position [607, 0]
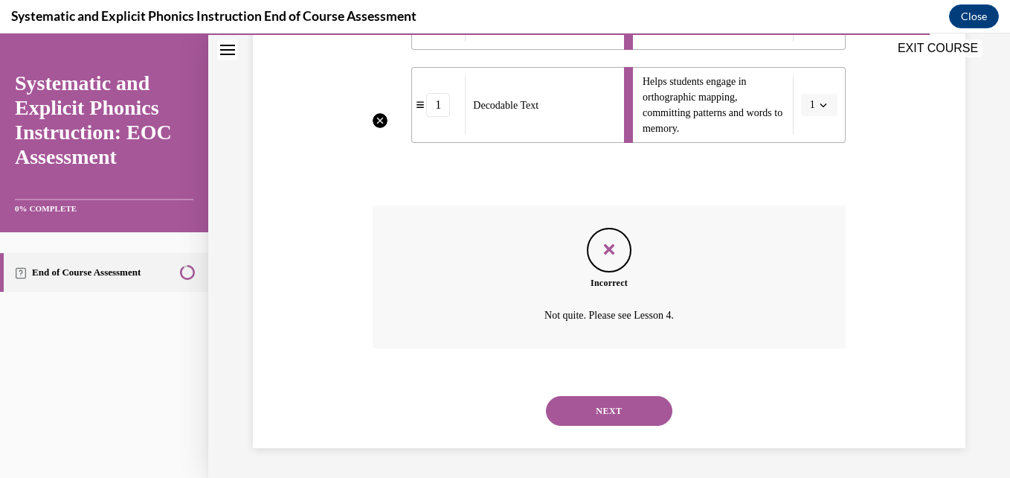
click at [606, 418] on button "NEXT" at bounding box center [609, 411] width 126 height 30
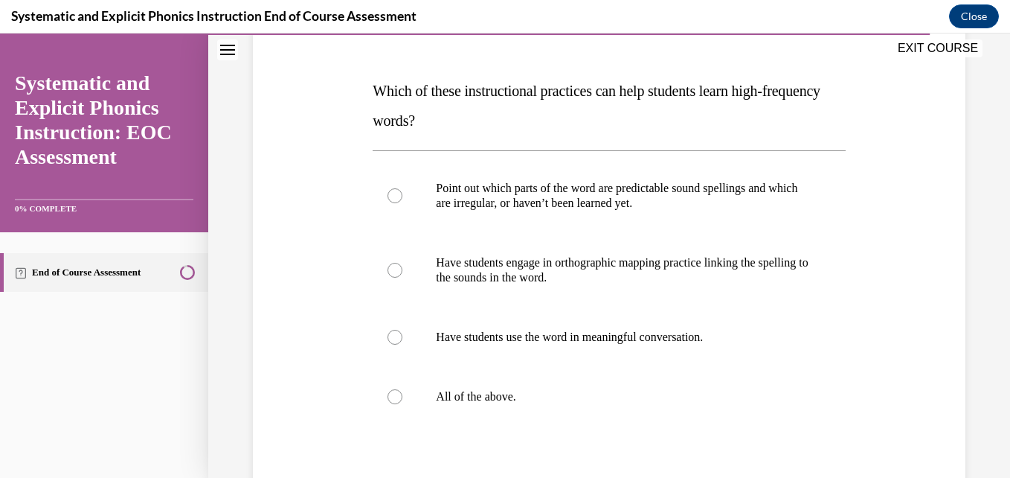
scroll to position [208, 0]
click at [475, 387] on div at bounding box center [609, 396] width 472 height 60
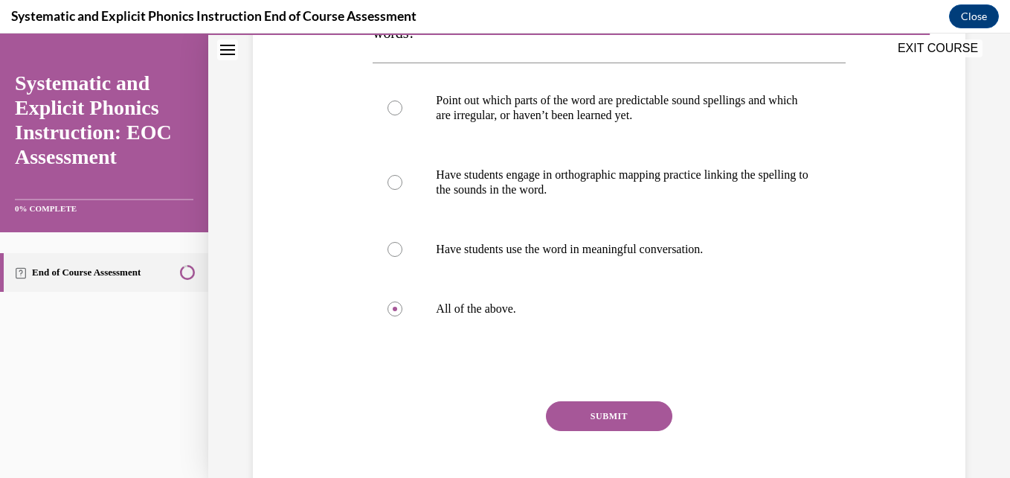
click at [603, 424] on button "SUBMIT" at bounding box center [609, 416] width 126 height 30
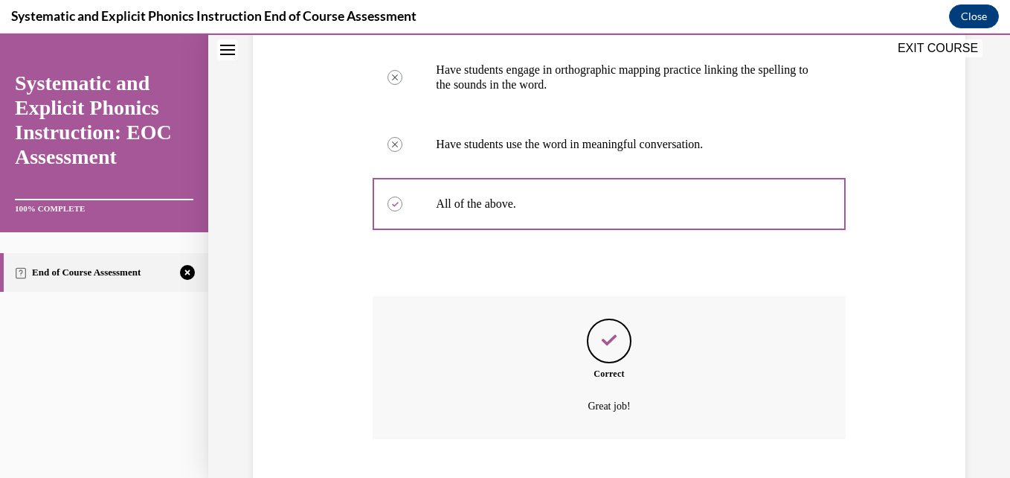
scroll to position [491, 0]
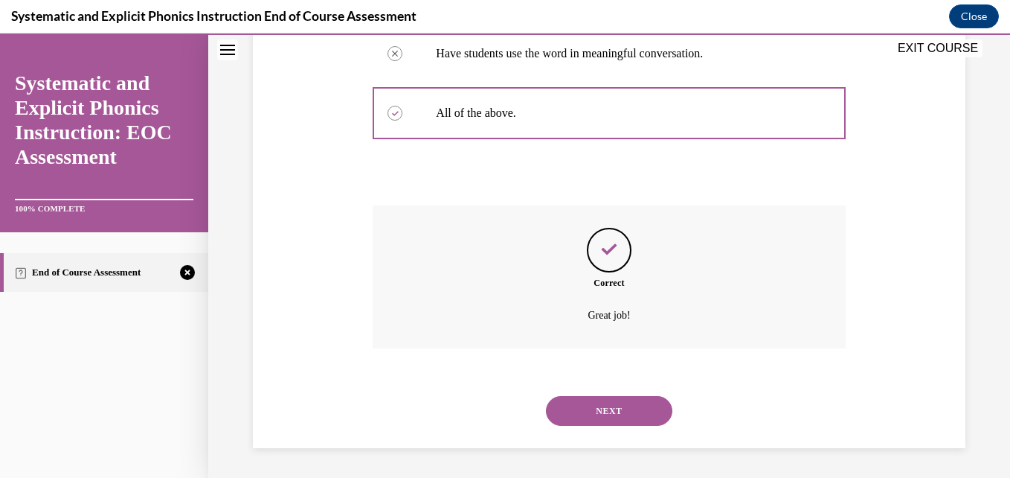
click at [574, 396] on button "NEXT" at bounding box center [609, 411] width 126 height 30
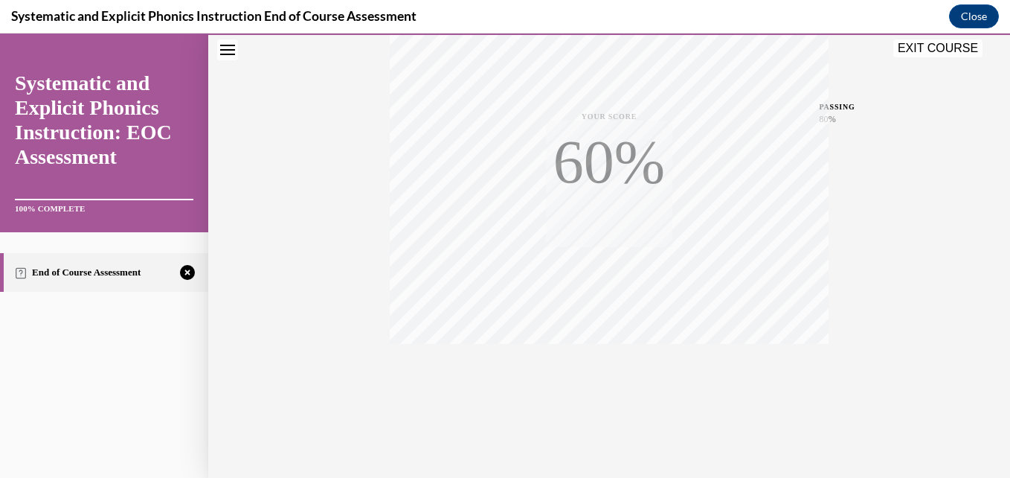
scroll to position [318, 0]
click at [604, 396] on button "TAKE AGAIN" at bounding box center [609, 377] width 89 height 67
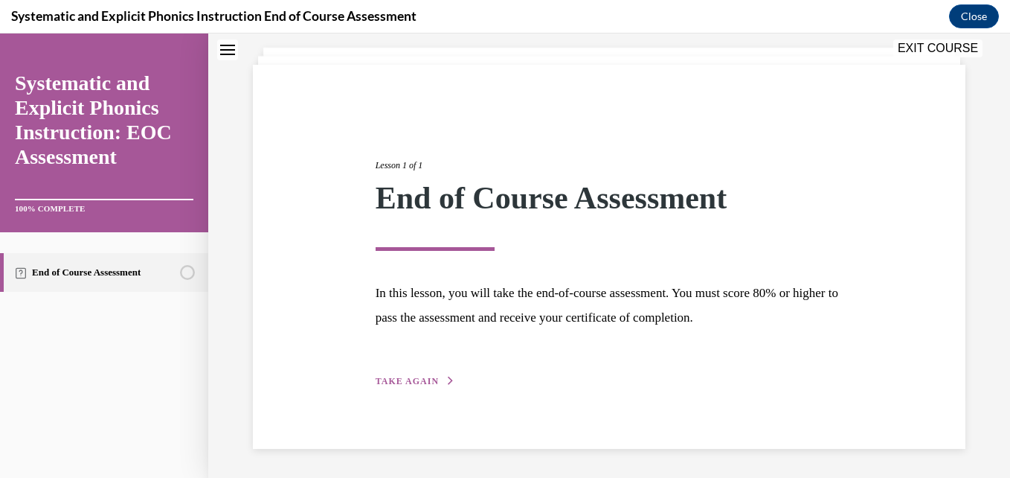
click at [400, 379] on span "TAKE AGAIN" at bounding box center [407, 381] width 63 height 10
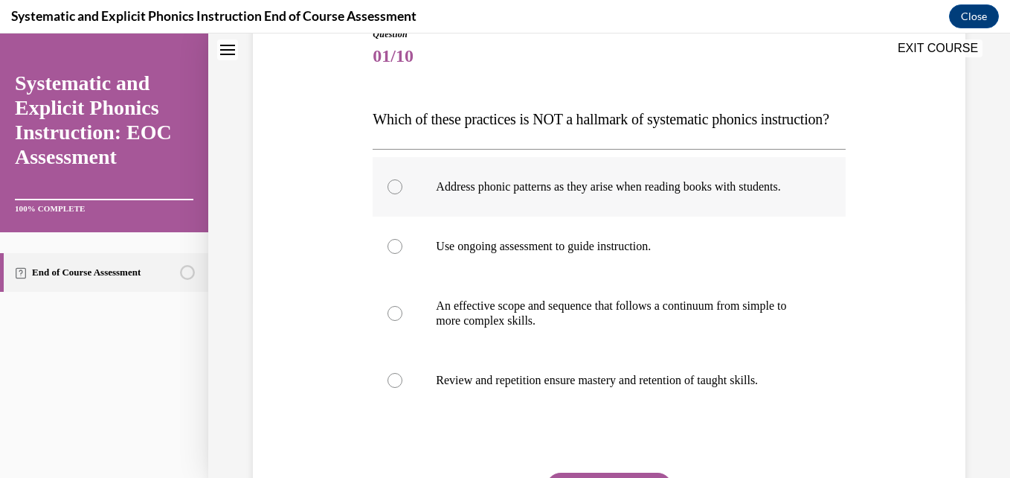
scroll to position [182, 0]
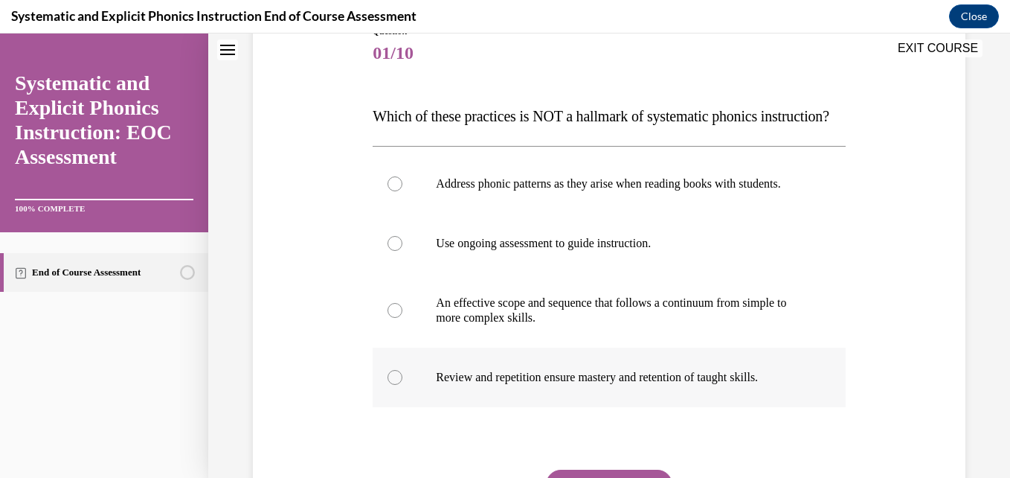
click at [489, 407] on div at bounding box center [609, 377] width 472 height 60
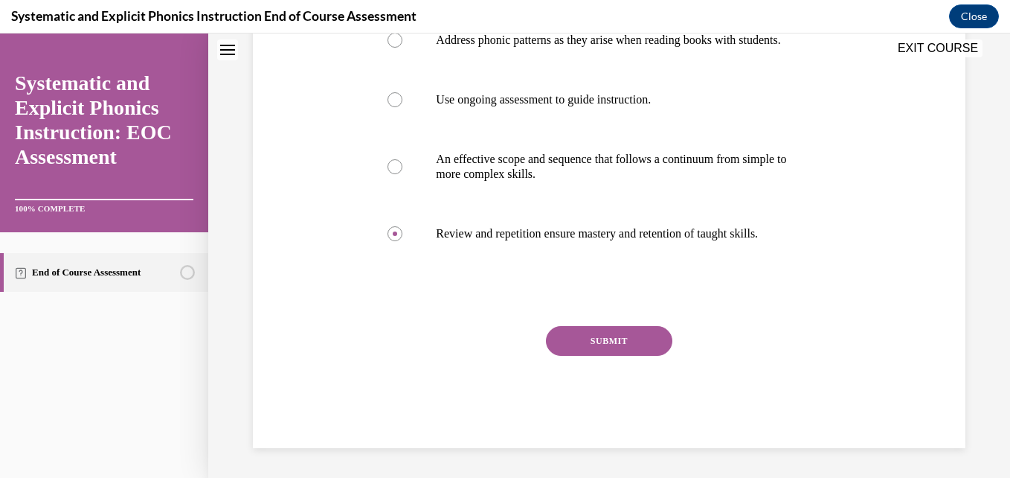
click at [609, 356] on button "SUBMIT" at bounding box center [609, 341] width 126 height 30
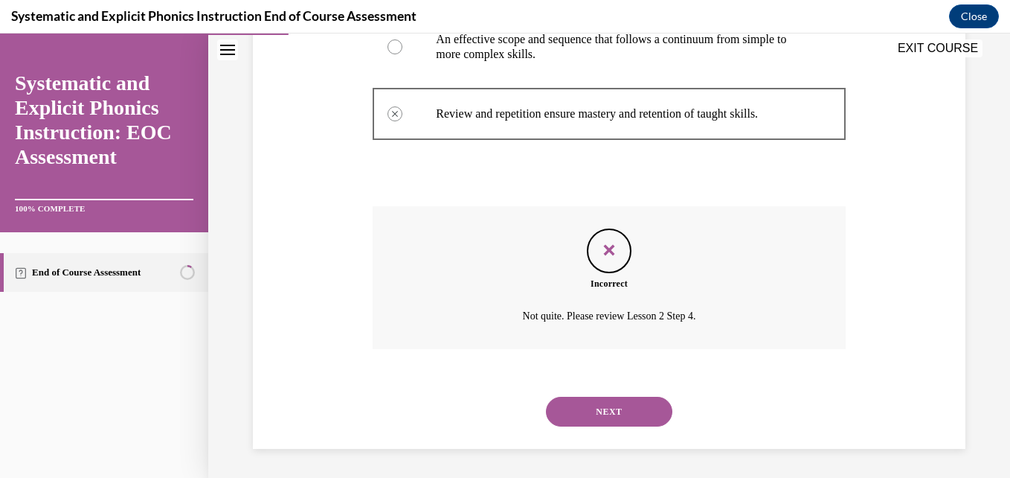
scroll to position [491, 0]
click at [611, 419] on button "NEXT" at bounding box center [609, 411] width 126 height 30
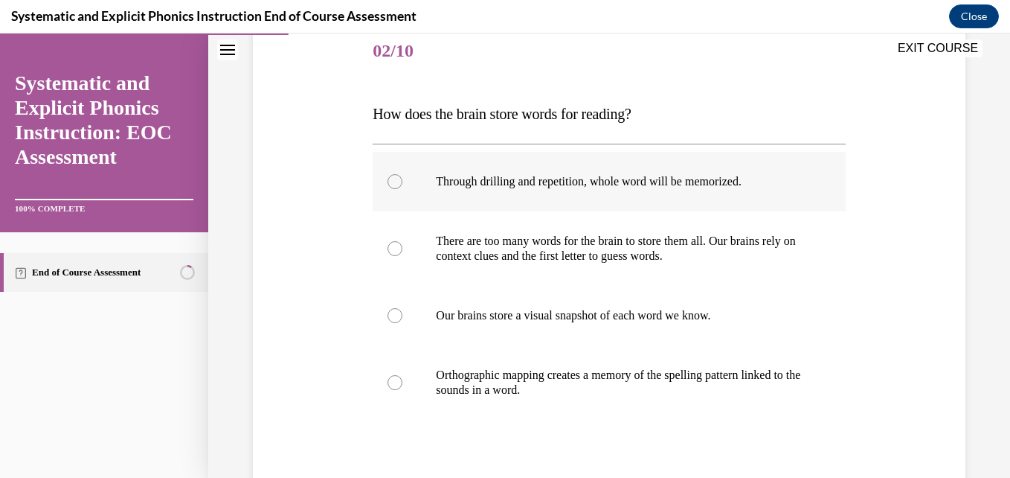
scroll to position [195, 0]
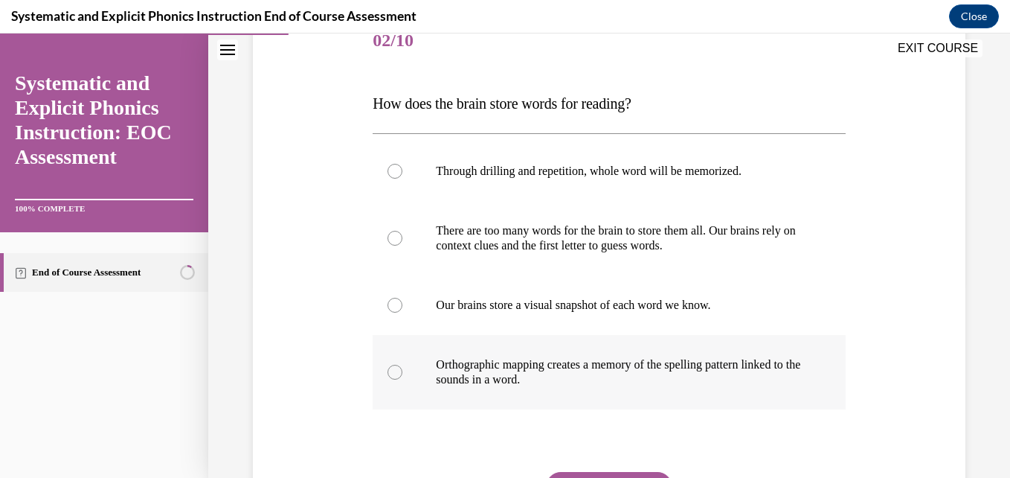
click at [527, 370] on p "Orthographic mapping creates a memory of the spelling pattern linked to the sou…" at bounding box center [622, 372] width 372 height 30
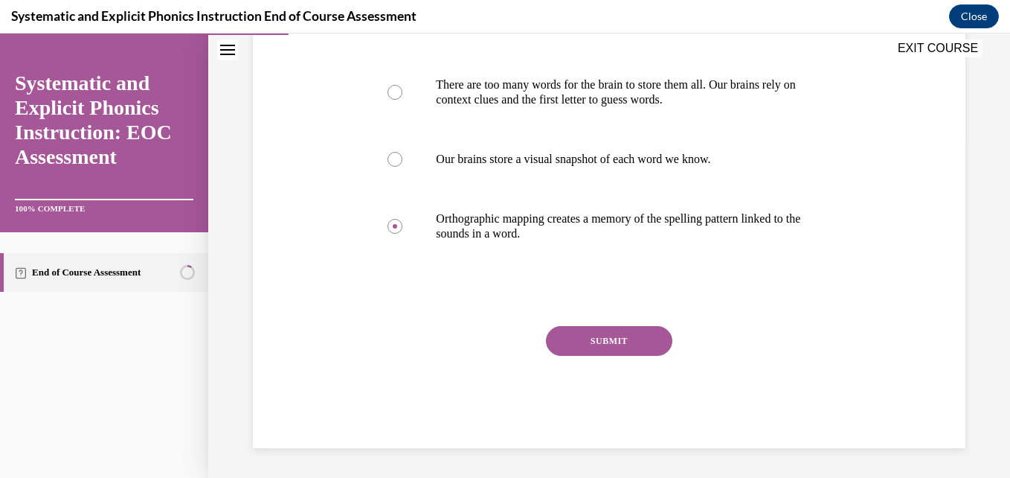
click at [608, 341] on button "SUBMIT" at bounding box center [609, 341] width 126 height 30
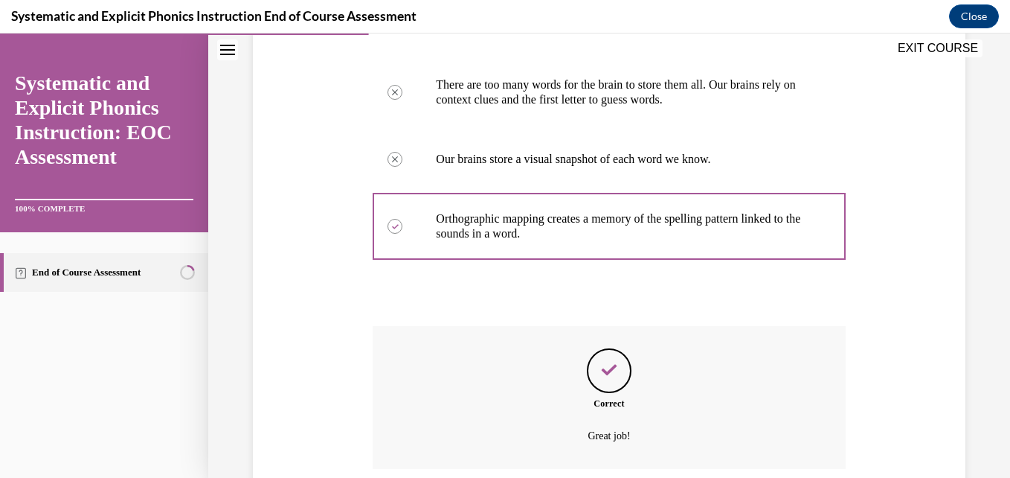
scroll to position [461, 0]
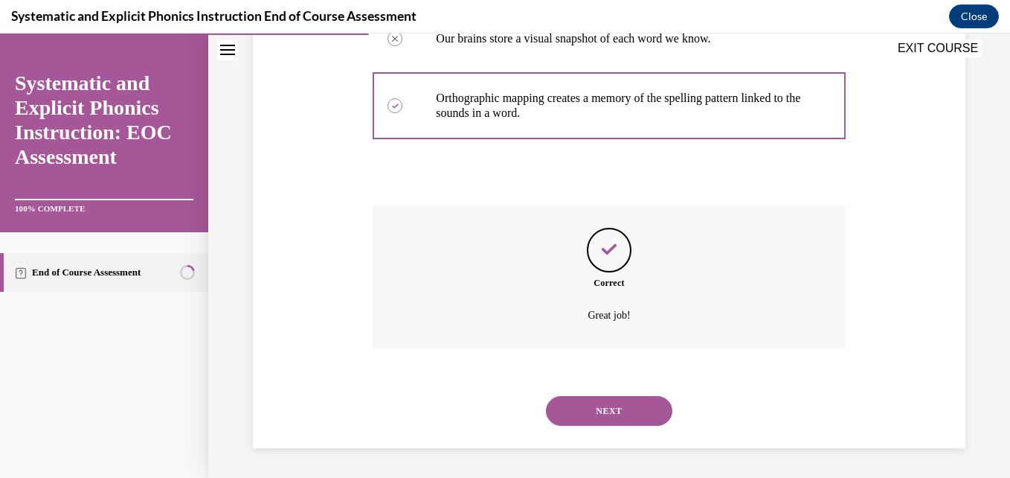
click at [576, 402] on button "NEXT" at bounding box center [609, 411] width 126 height 30
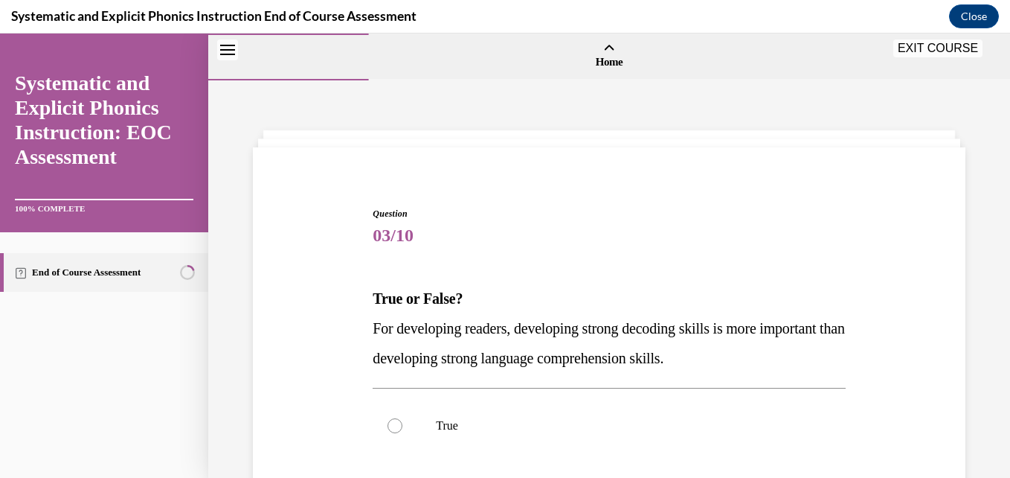
scroll to position [102, 0]
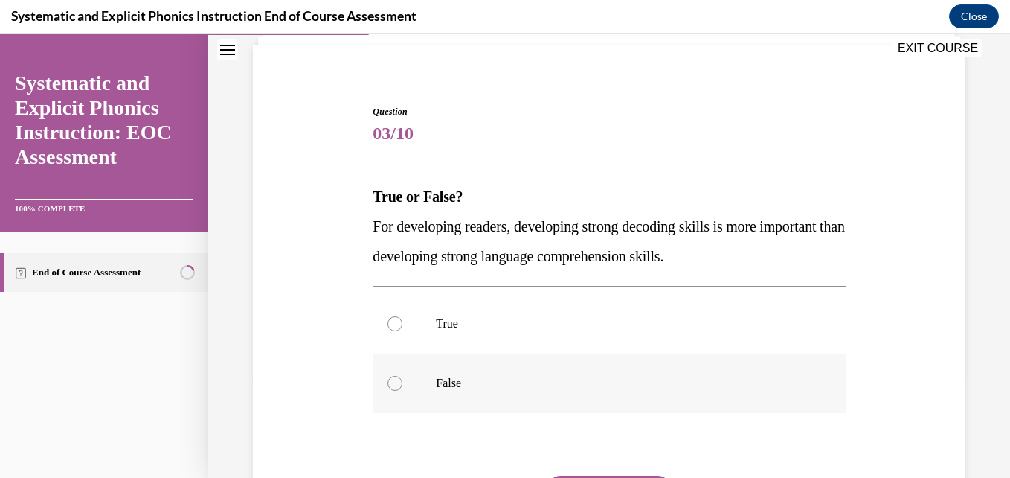
click at [448, 376] on p "False" at bounding box center [622, 383] width 372 height 15
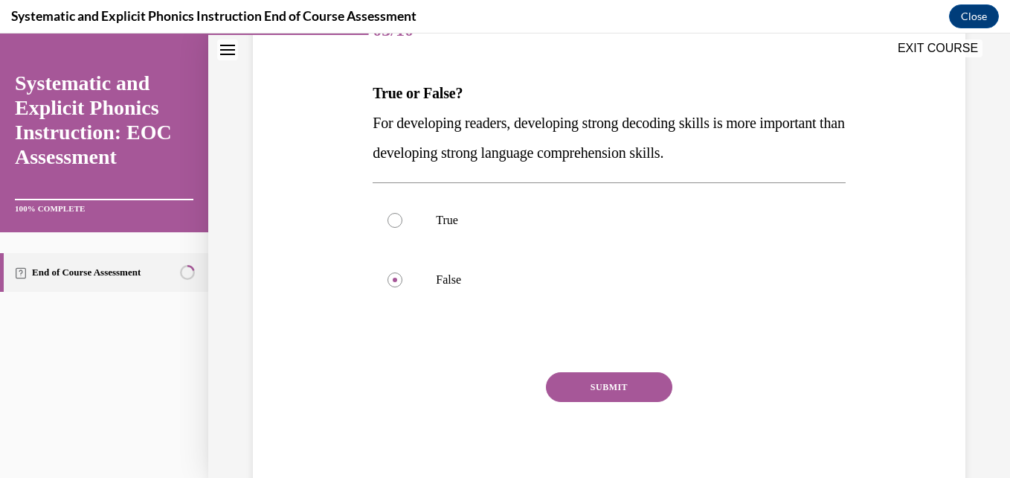
click at [589, 389] on button "SUBMIT" at bounding box center [609, 387] width 126 height 30
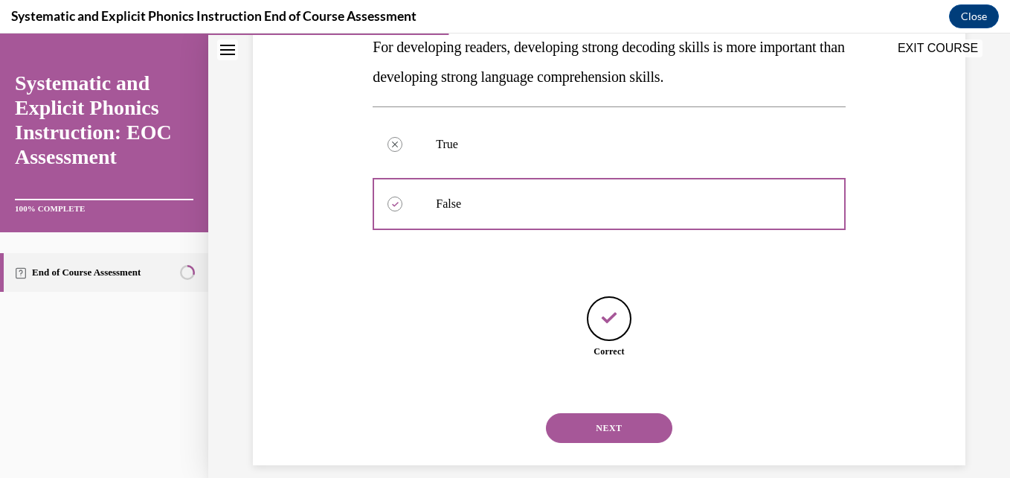
scroll to position [298, 0]
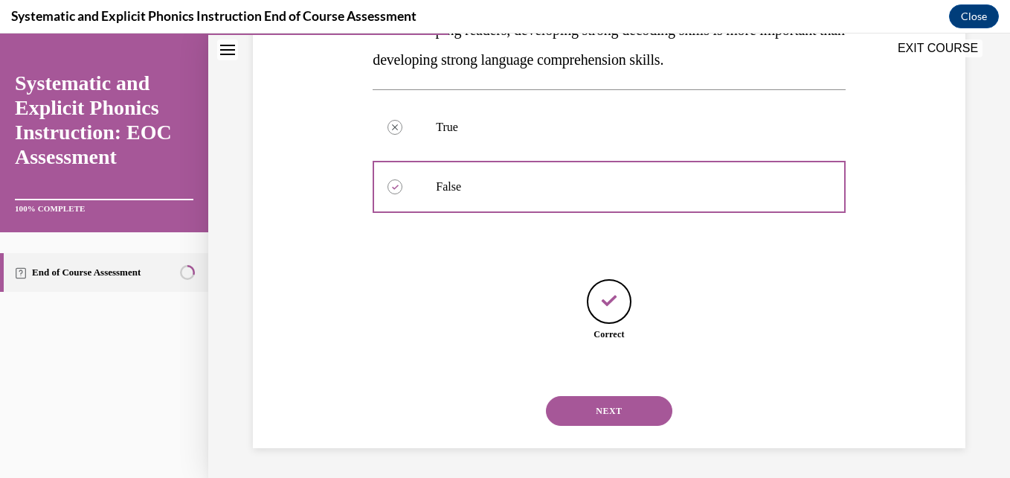
click at [603, 417] on button "NEXT" at bounding box center [609, 411] width 126 height 30
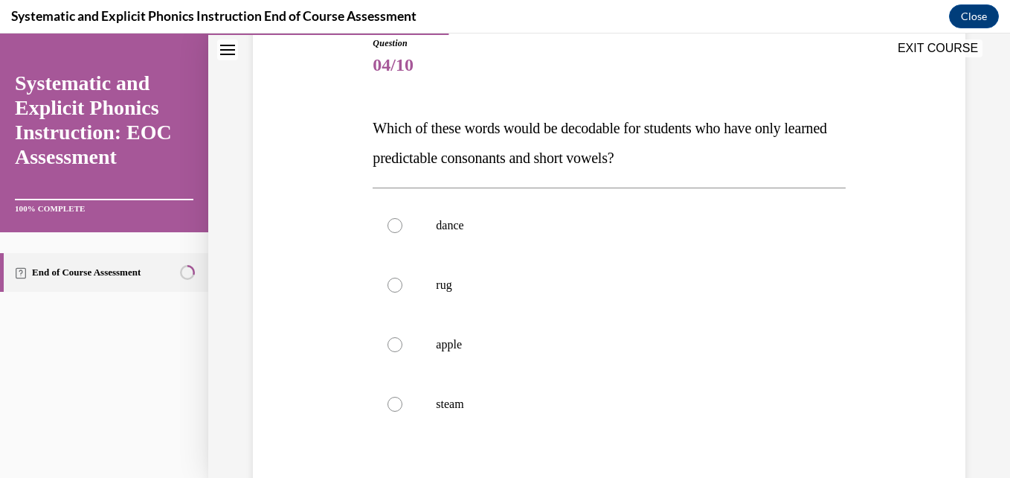
scroll to position [171, 0]
click at [460, 295] on div at bounding box center [609, 284] width 472 height 60
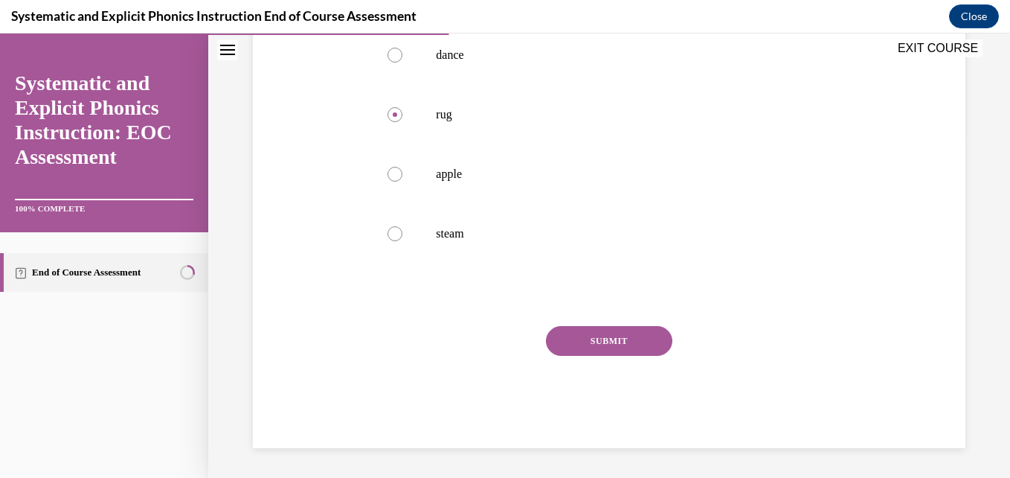
click at [571, 352] on button "SUBMIT" at bounding box center [609, 341] width 126 height 30
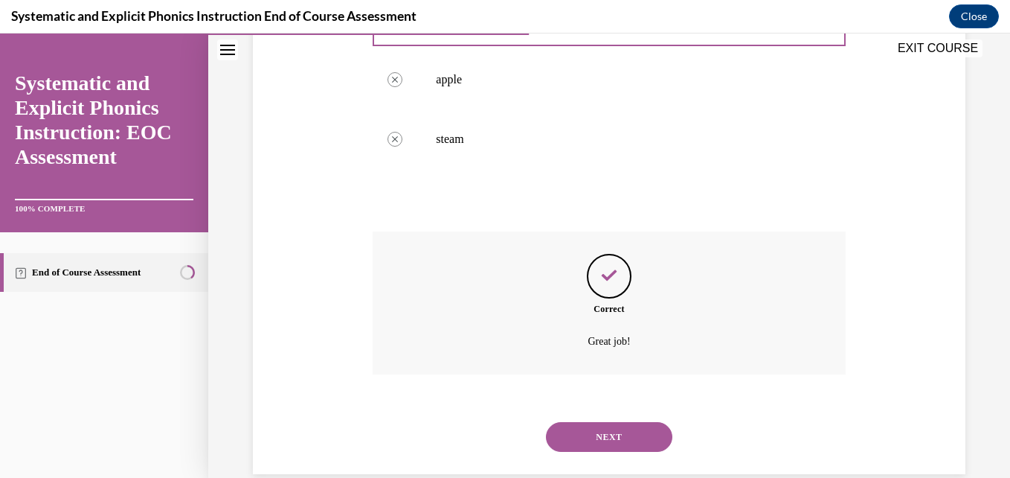
scroll to position [461, 0]
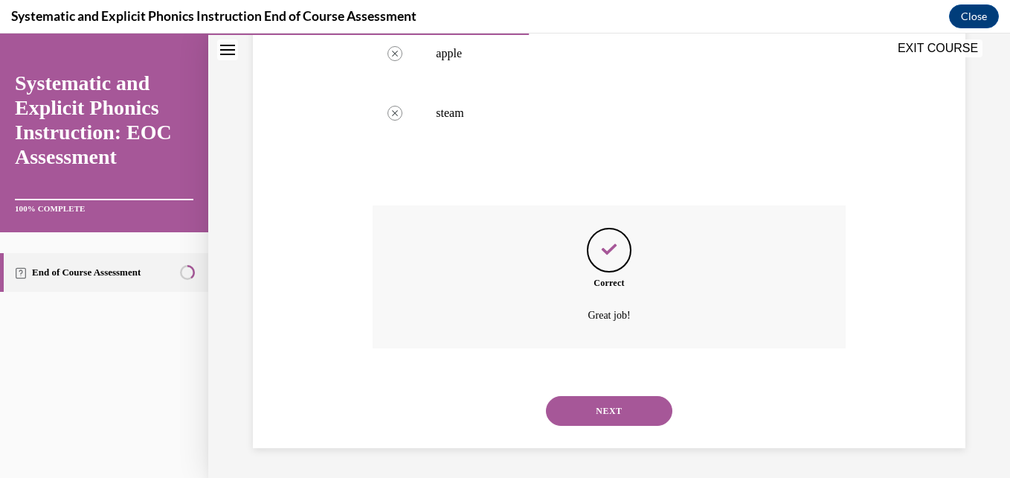
click at [584, 396] on button "NEXT" at bounding box center [609, 411] width 126 height 30
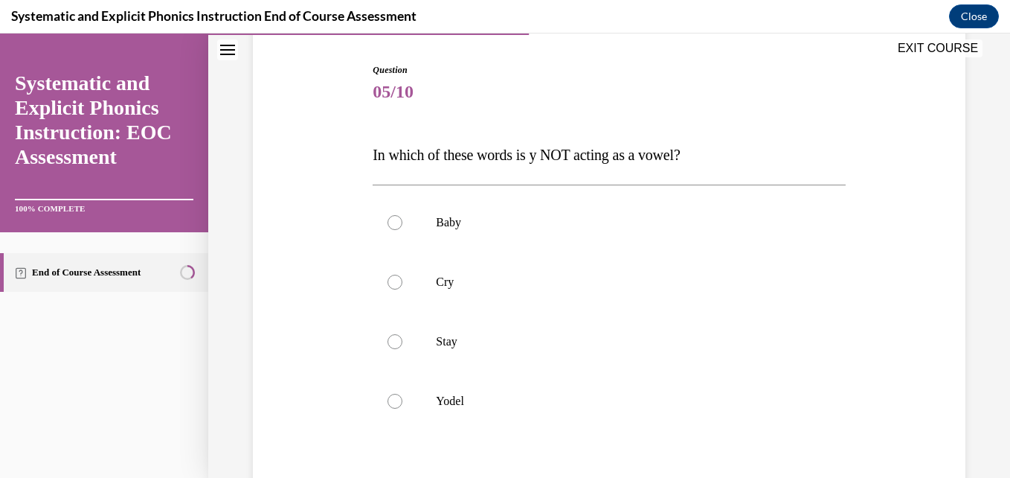
scroll to position [144, 0]
click at [455, 399] on p "Yodel" at bounding box center [622, 400] width 372 height 15
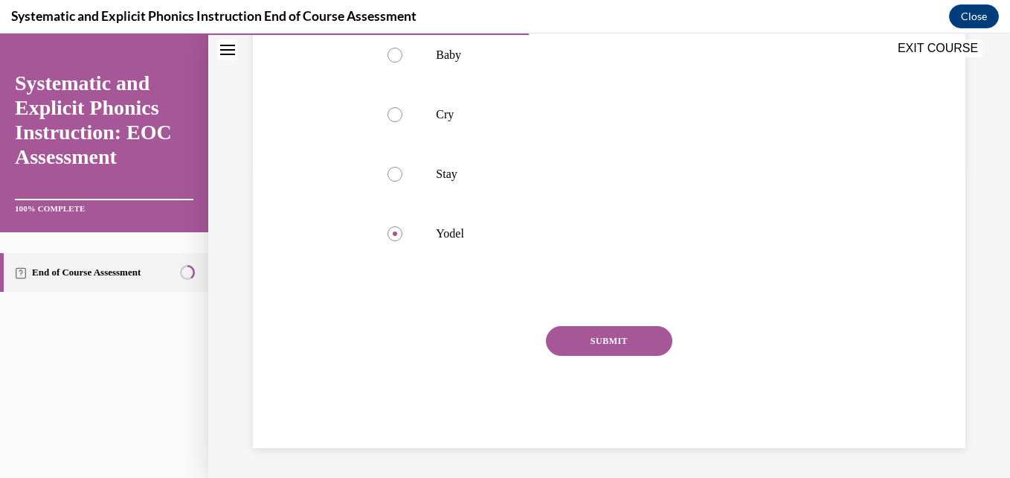
click at [609, 352] on button "SUBMIT" at bounding box center [609, 341] width 126 height 30
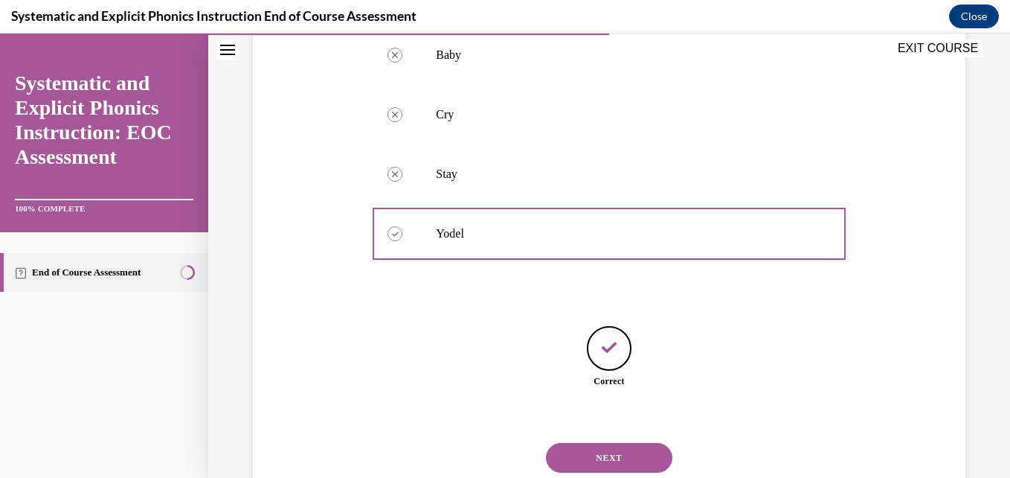
scroll to position [358, 0]
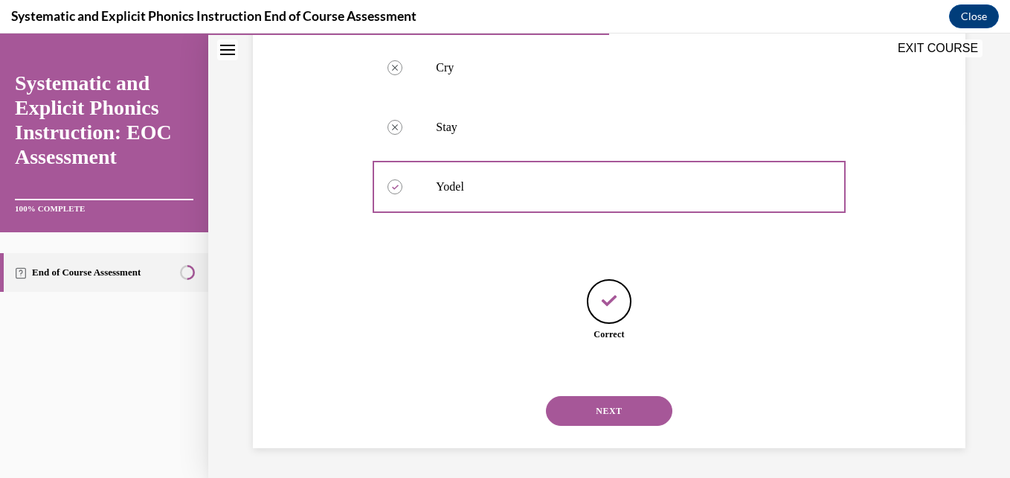
click at [552, 405] on button "NEXT" at bounding box center [609, 411] width 126 height 30
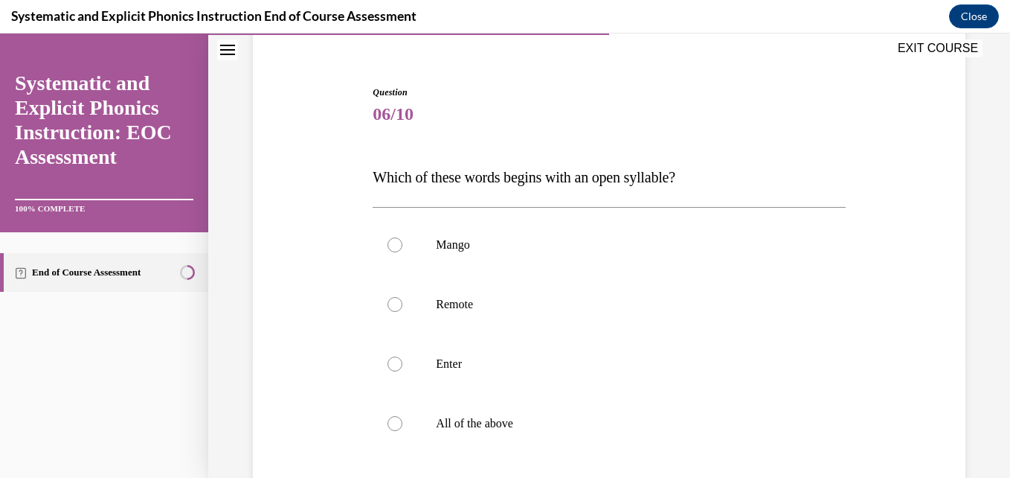
scroll to position [123, 0]
click at [493, 312] on div at bounding box center [609, 303] width 472 height 60
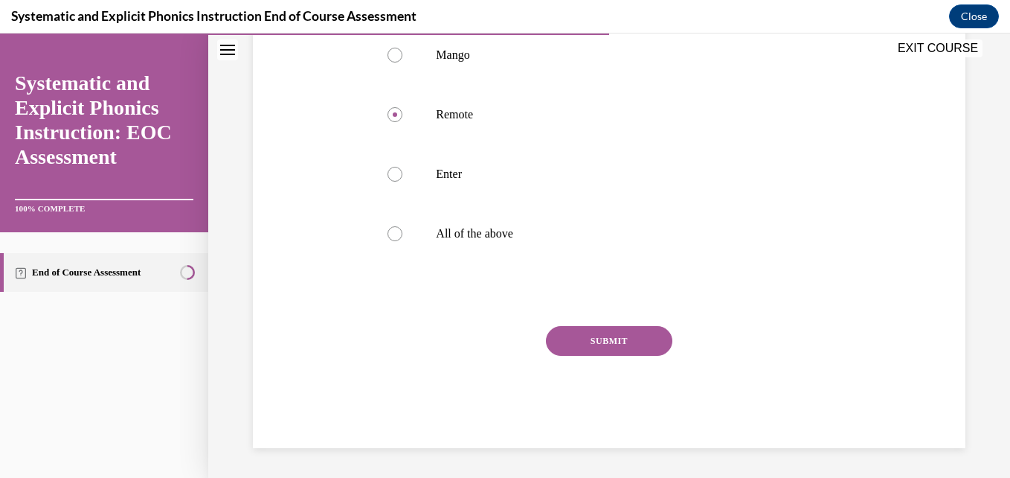
click at [608, 346] on button "SUBMIT" at bounding box center [609, 341] width 126 height 30
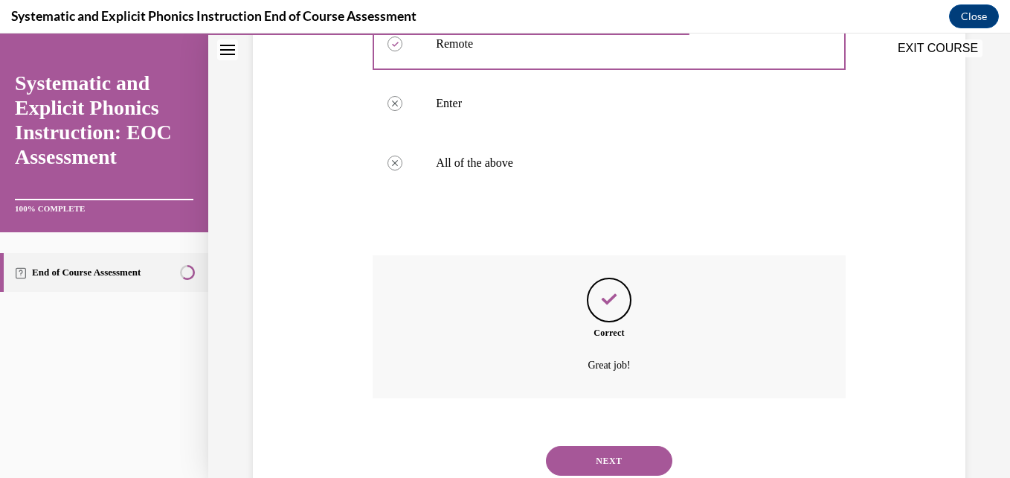
scroll to position [431, 0]
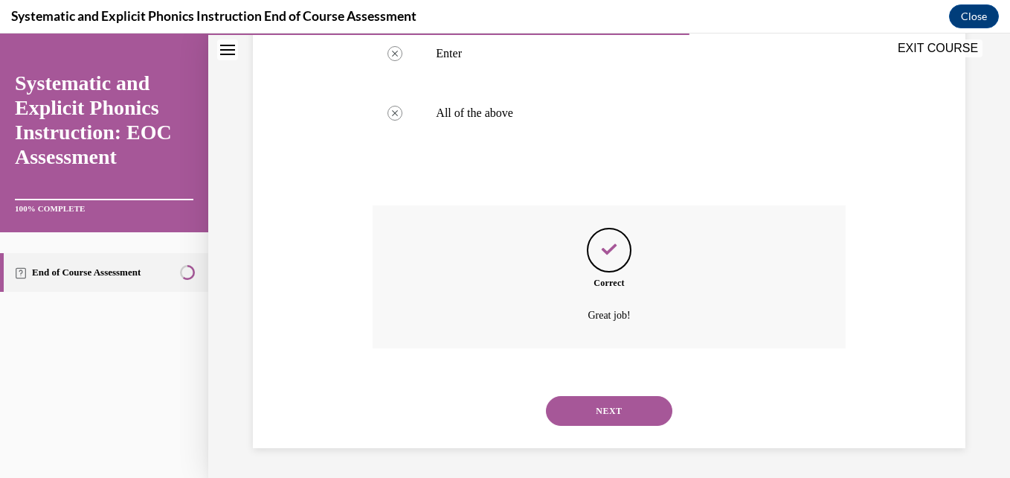
click at [617, 415] on button "NEXT" at bounding box center [609, 411] width 126 height 30
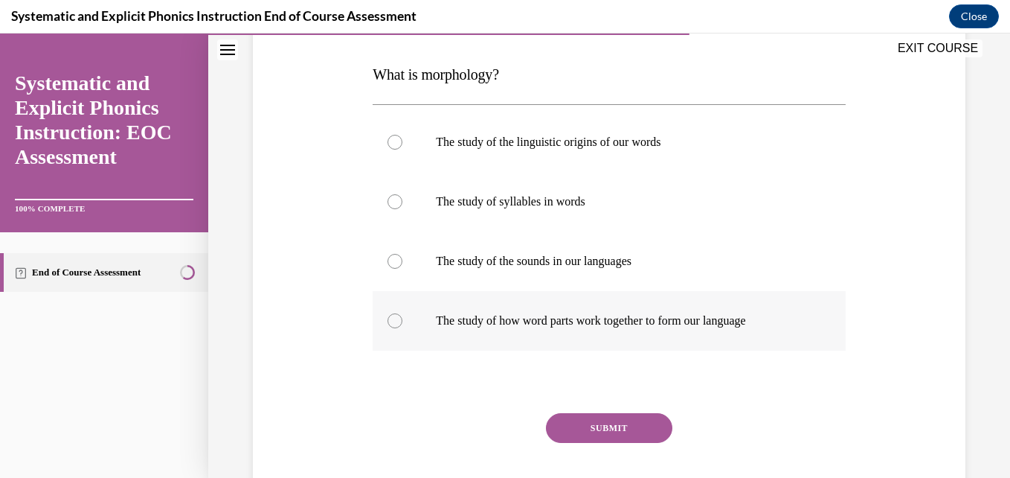
scroll to position [225, 0]
click at [547, 321] on p "The study of how word parts work together to form our language" at bounding box center [622, 319] width 372 height 15
click at [598, 419] on button "SUBMIT" at bounding box center [609, 427] width 126 height 30
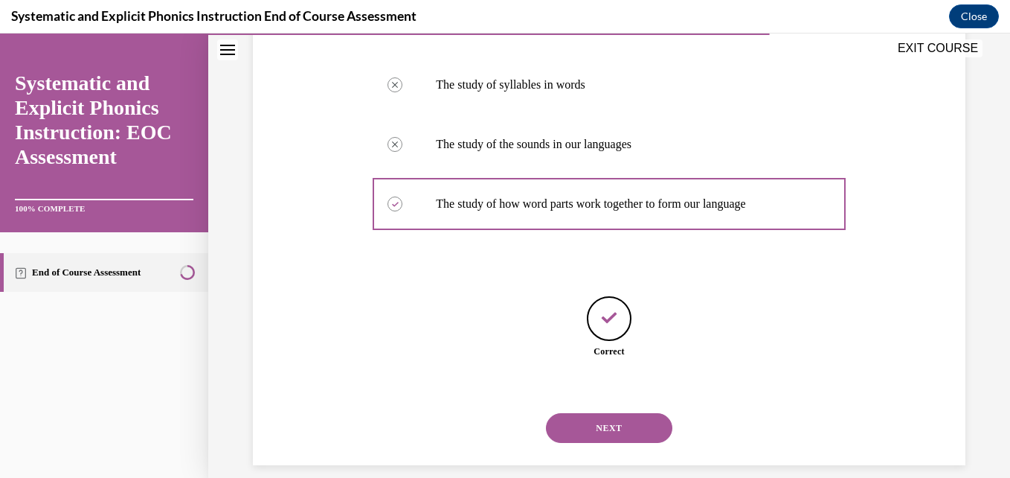
scroll to position [358, 0]
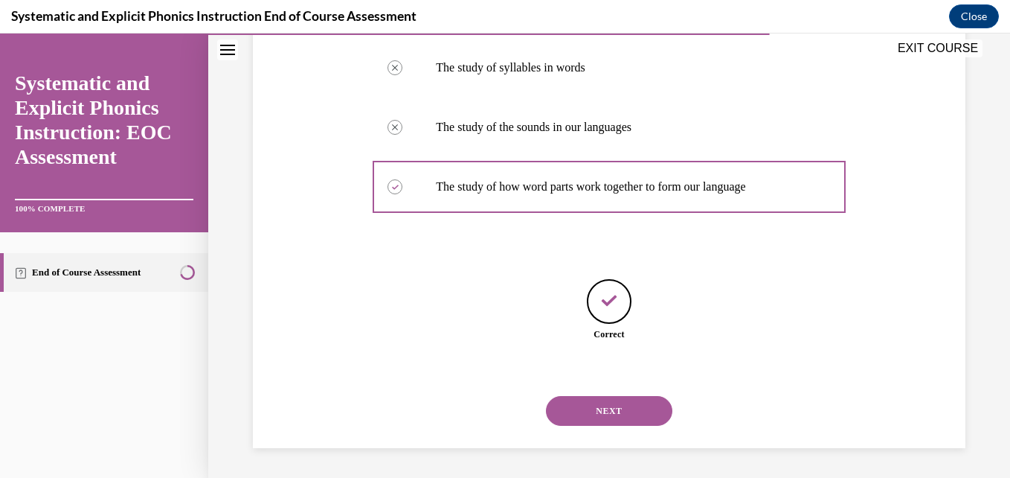
click at [574, 402] on button "NEXT" at bounding box center [609, 411] width 126 height 30
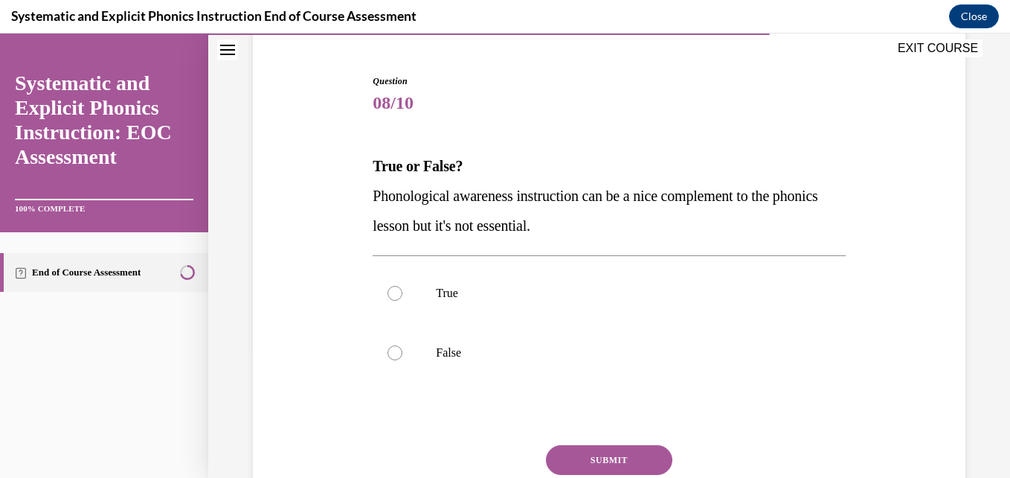
scroll to position [133, 0]
click at [438, 344] on div at bounding box center [609, 352] width 472 height 60
click at [596, 464] on button "SUBMIT" at bounding box center [609, 459] width 126 height 30
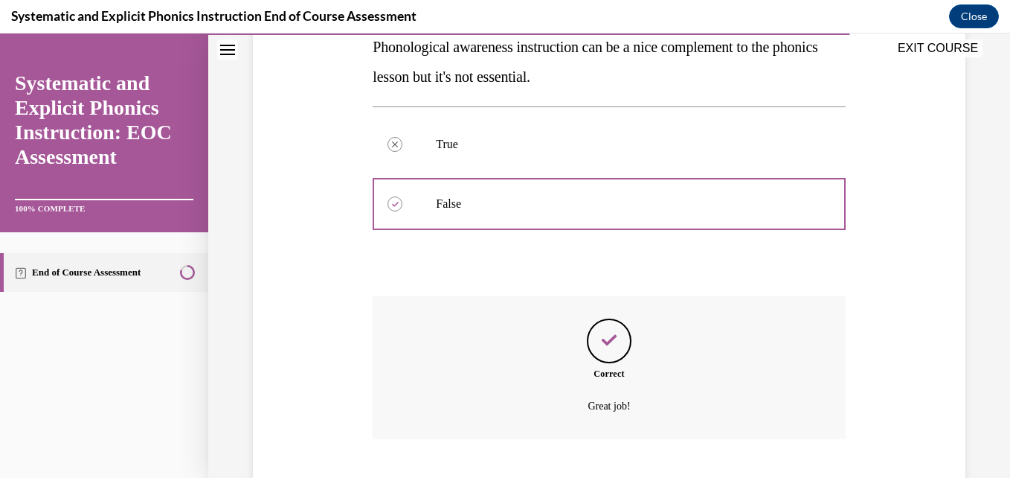
scroll to position [372, 0]
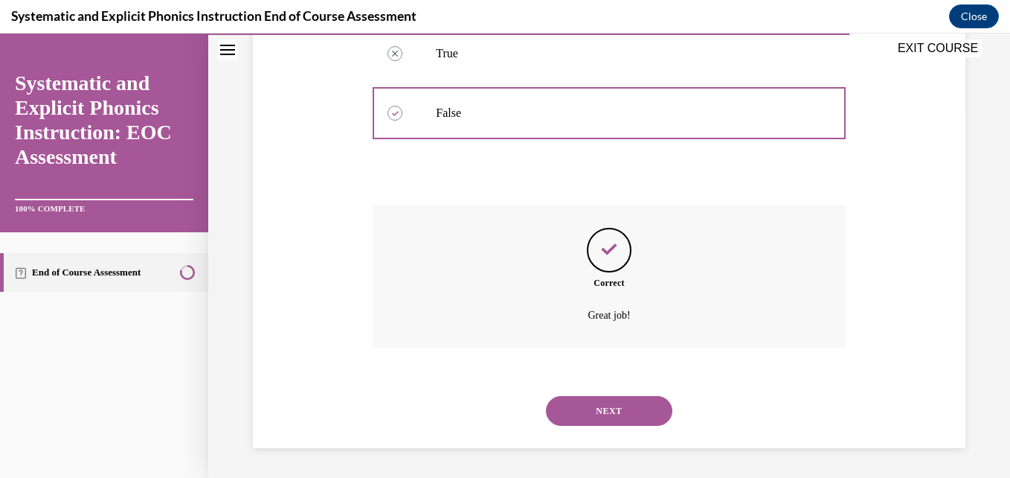
click at [556, 403] on button "NEXT" at bounding box center [609, 411] width 126 height 30
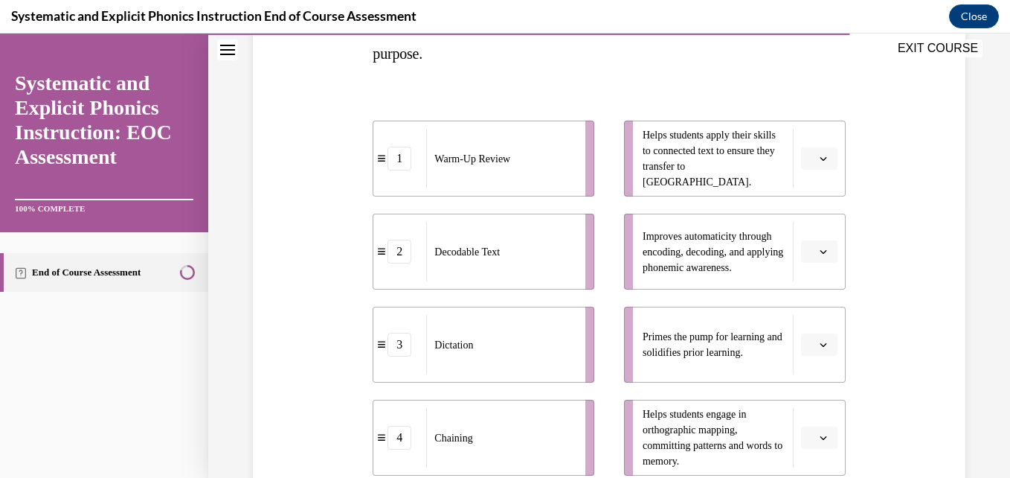
scroll to position [275, 0]
click at [801, 167] on button "button" at bounding box center [819, 158] width 36 height 22
click at [813, 220] on div "1" at bounding box center [807, 221] width 37 height 30
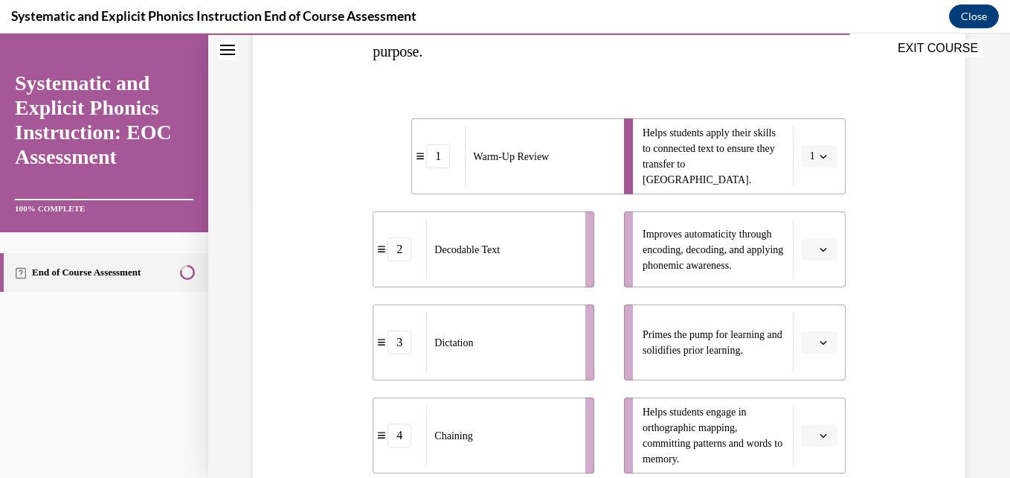
scroll to position [279, 0]
click at [810, 434] on span "Please select an option" at bounding box center [812, 433] width 5 height 15
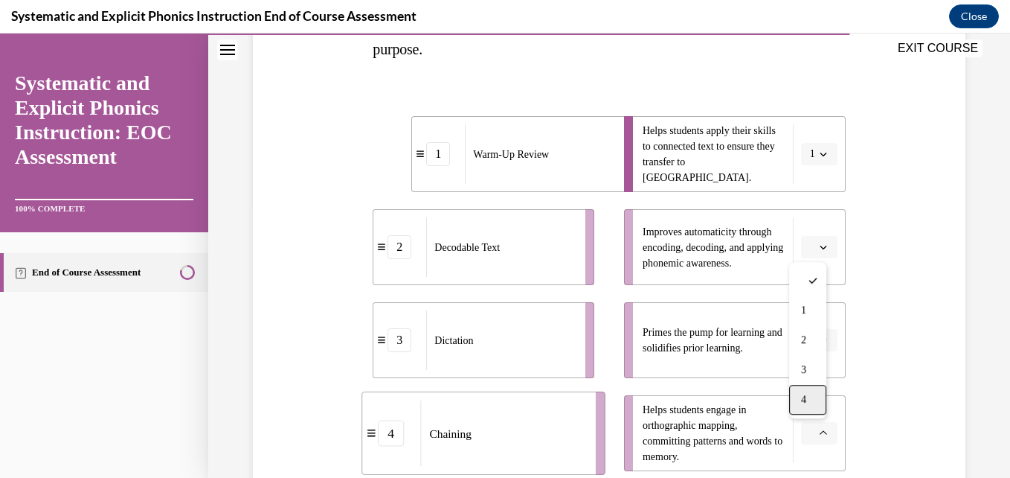
click at [805, 401] on span "4" at bounding box center [803, 400] width 5 height 12
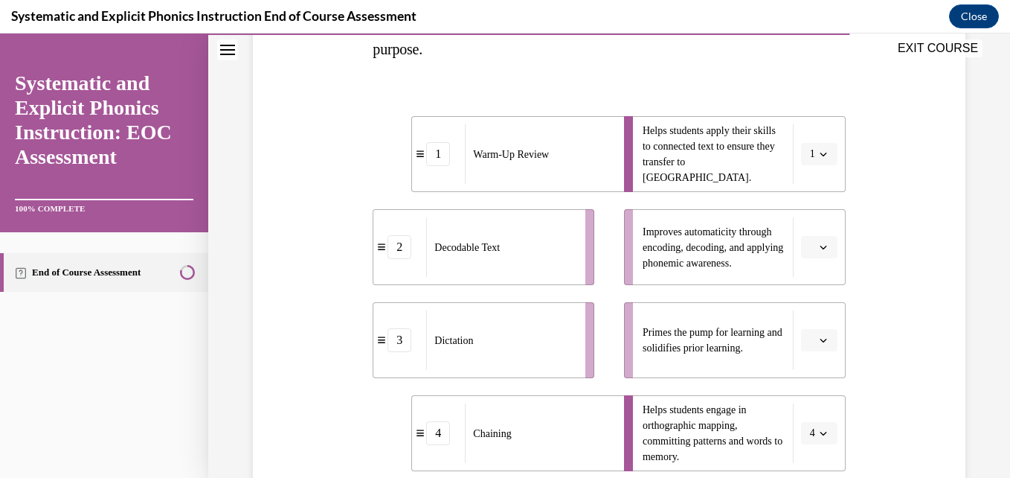
click at [820, 343] on icon "button" at bounding box center [823, 339] width 7 height 7
click at [812, 222] on div "1" at bounding box center [807, 217] width 37 height 30
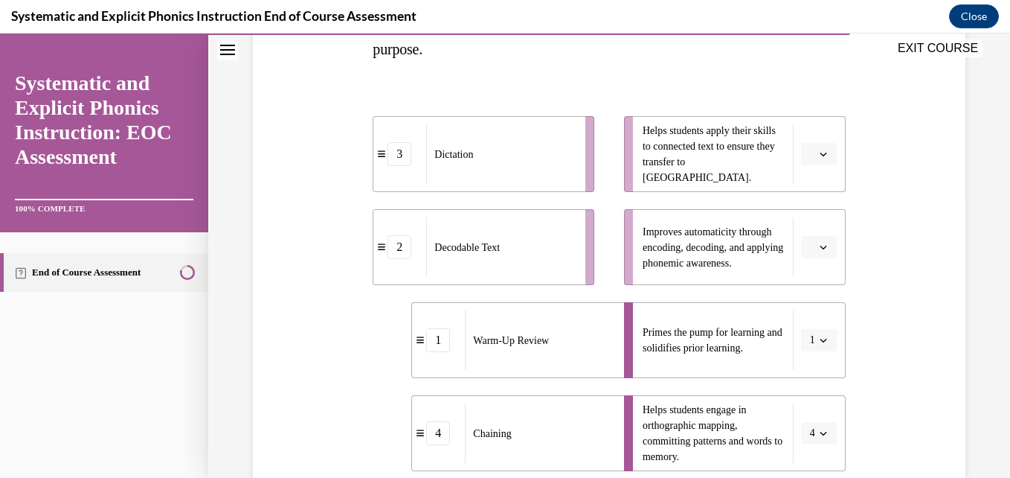
click at [818, 245] on span "button" at bounding box center [823, 247] width 10 height 10
click at [803, 335] on span "2" at bounding box center [803, 340] width 5 height 12
click at [818, 156] on span "button" at bounding box center [823, 154] width 10 height 10
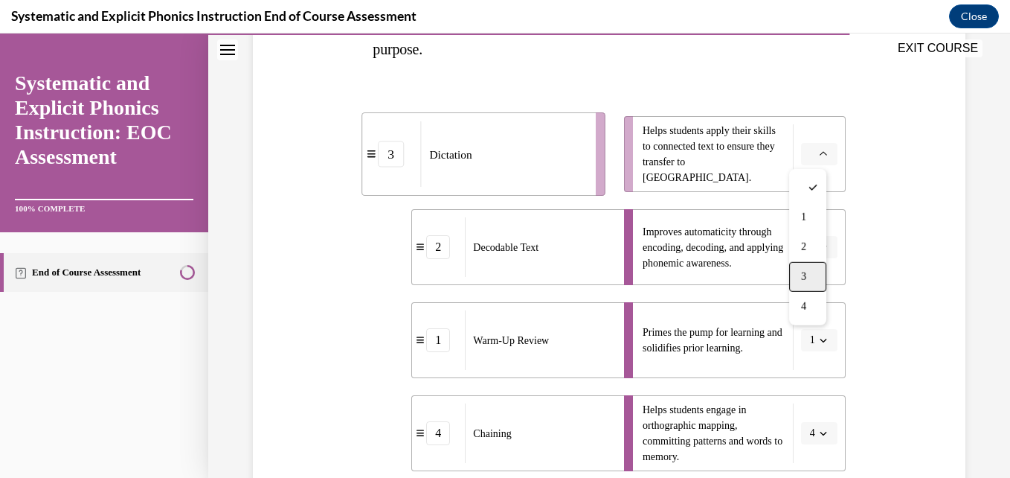
click at [800, 280] on div "3" at bounding box center [807, 277] width 37 height 30
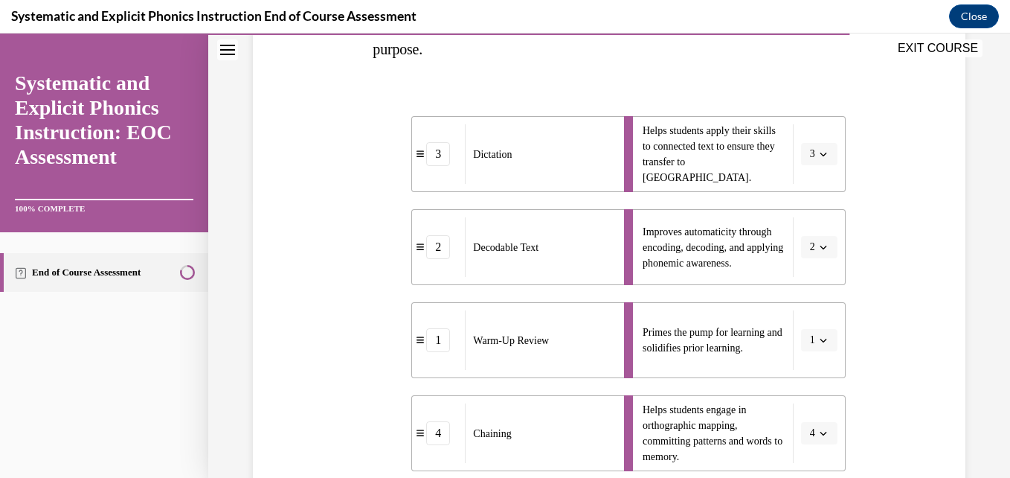
scroll to position [487, 0]
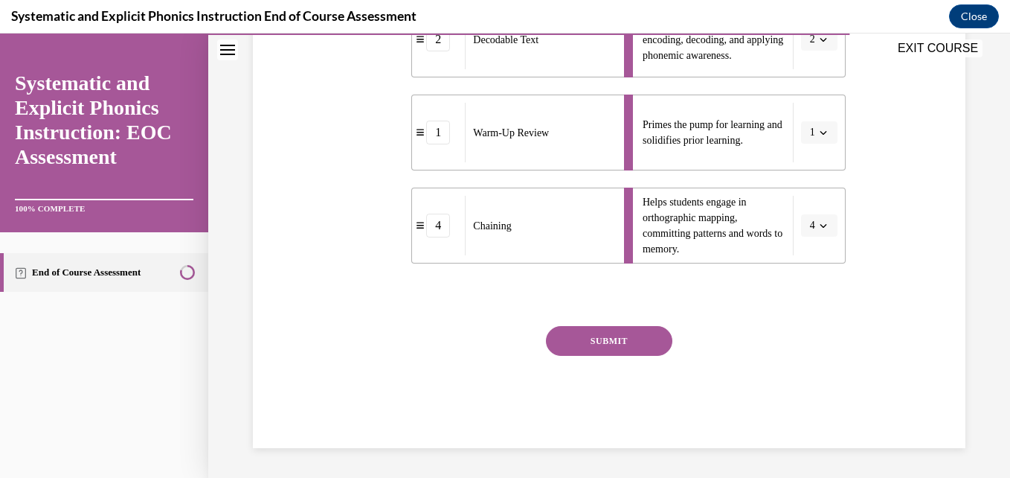
click at [643, 350] on button "SUBMIT" at bounding box center [609, 341] width 126 height 30
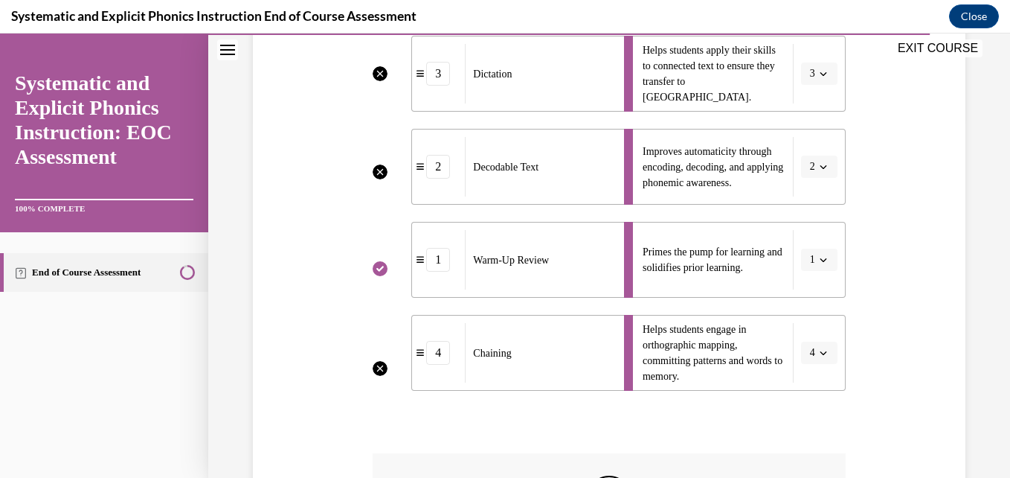
scroll to position [607, 0]
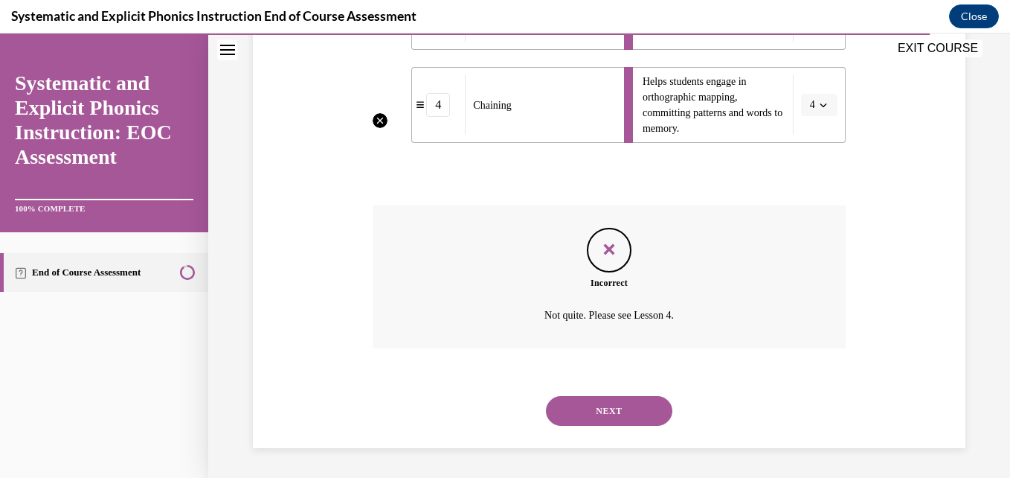
click at [590, 415] on button "NEXT" at bounding box center [609, 411] width 126 height 30
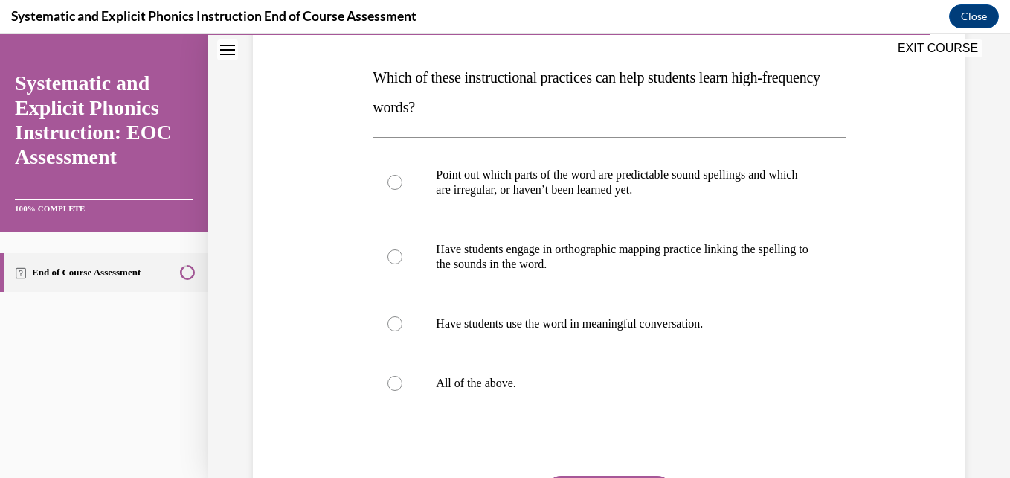
scroll to position [222, 0]
click at [469, 389] on p "All of the above." at bounding box center [622, 382] width 372 height 15
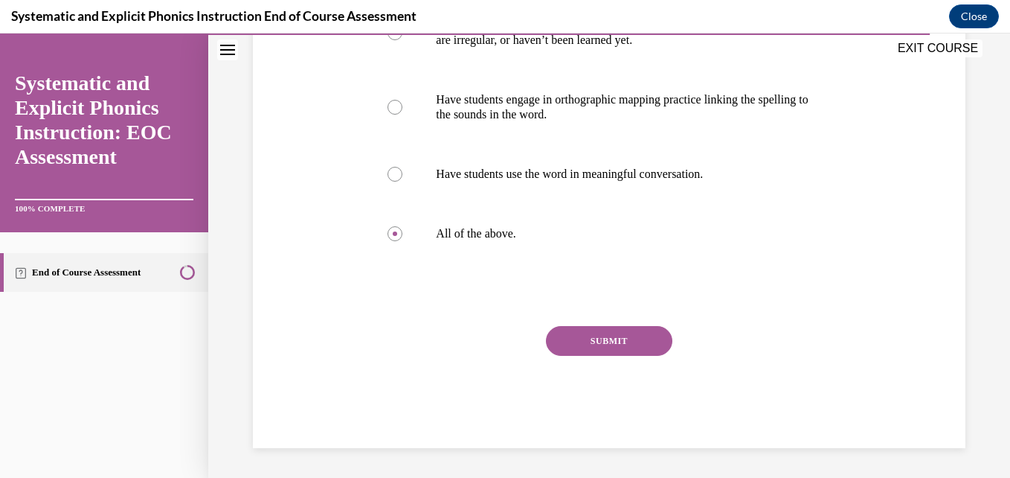
click at [613, 329] on button "SUBMIT" at bounding box center [609, 341] width 126 height 30
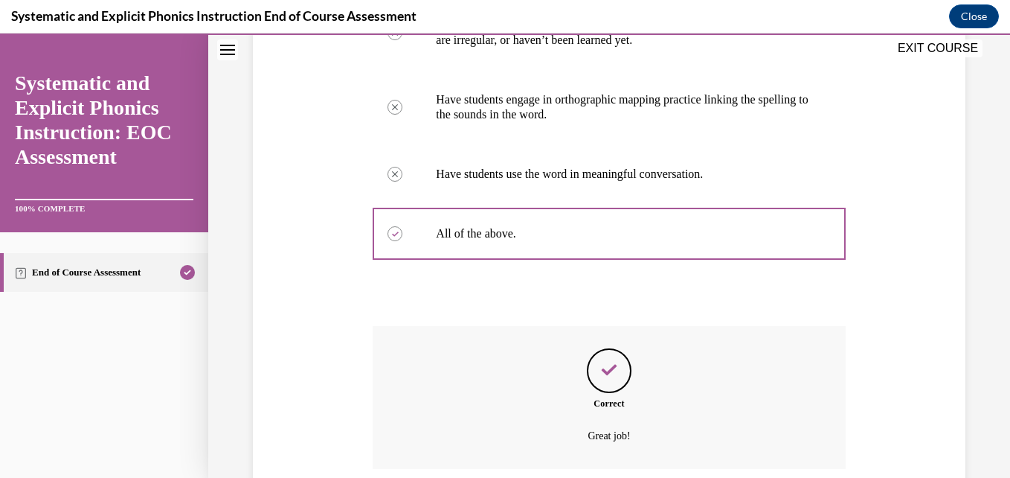
scroll to position [491, 0]
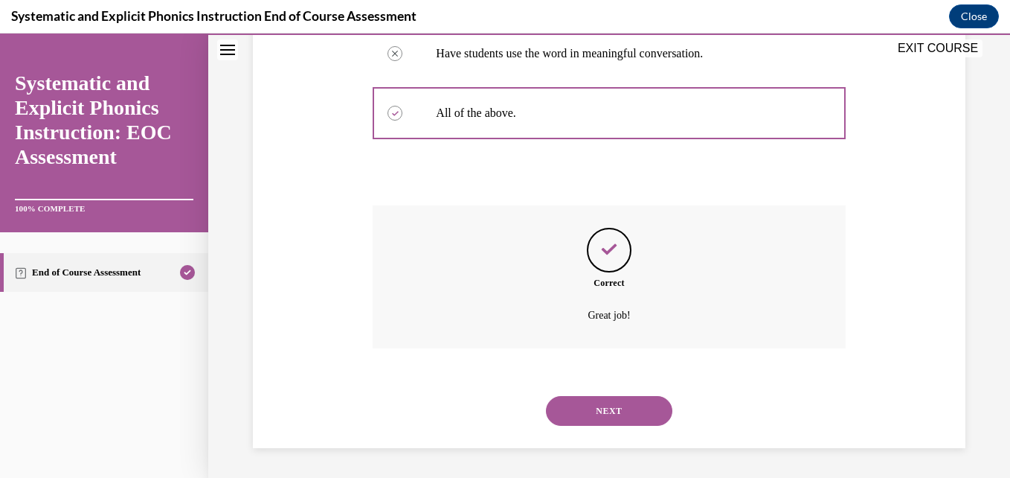
click at [574, 414] on button "NEXT" at bounding box center [609, 411] width 126 height 30
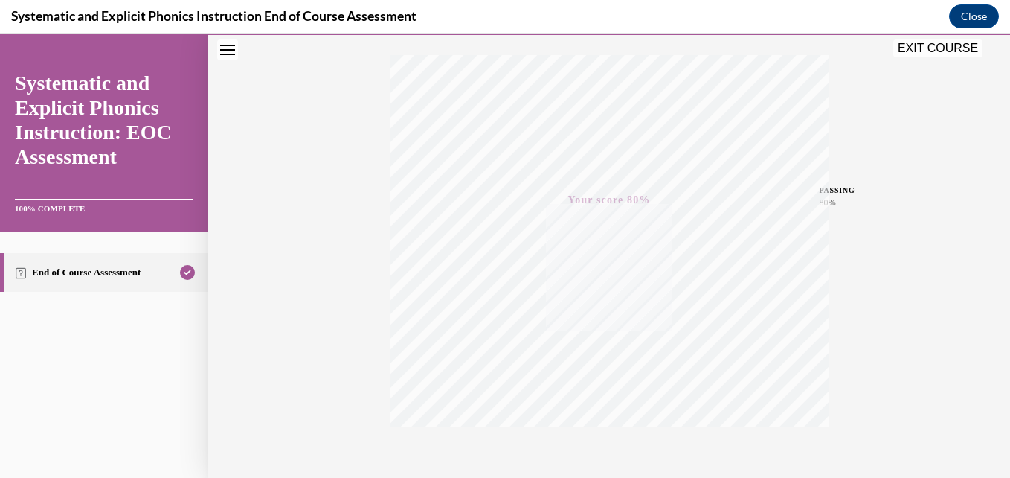
scroll to position [318, 0]
click at [923, 44] on button "EXIT COURSE" at bounding box center [937, 48] width 89 height 18
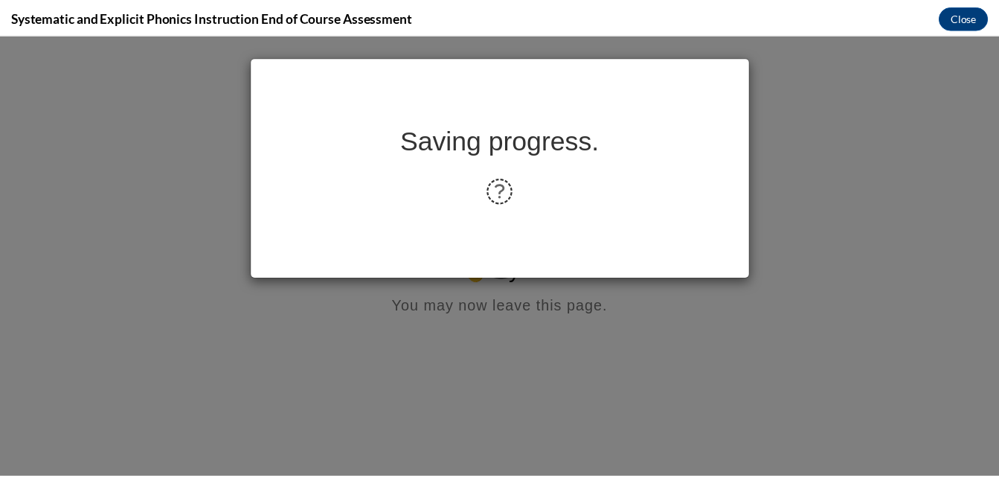
scroll to position [0, 0]
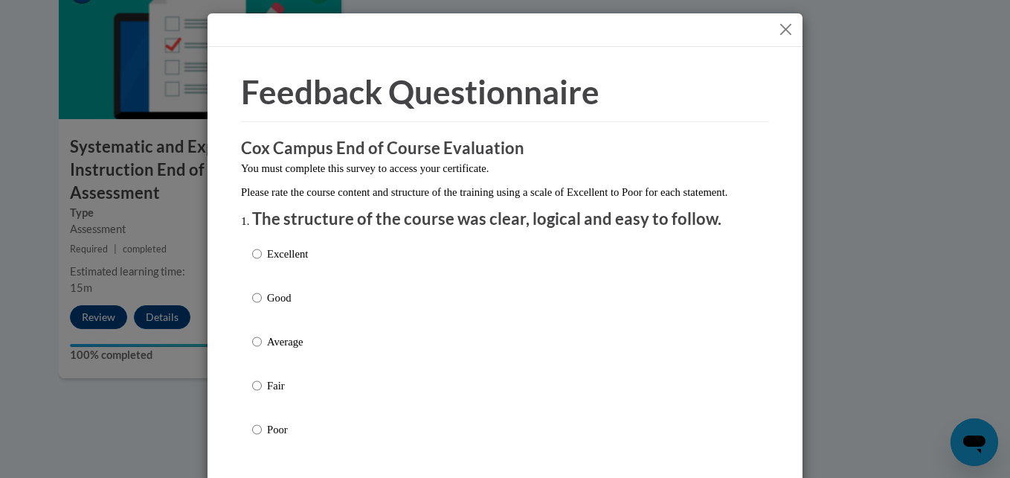
click at [786, 35] on button "Close" at bounding box center [786, 29] width 19 height 19
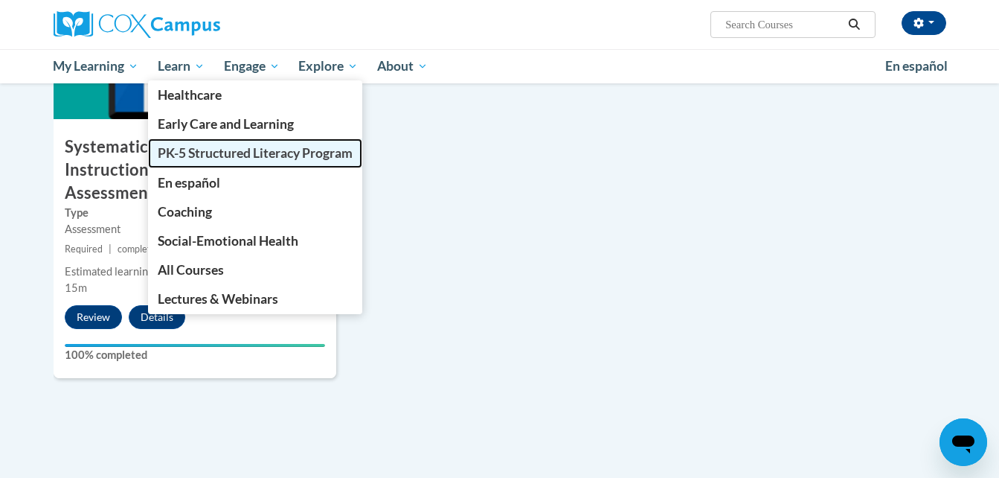
click at [206, 149] on span "PK-5 Structured Literacy Program" at bounding box center [255, 153] width 195 height 16
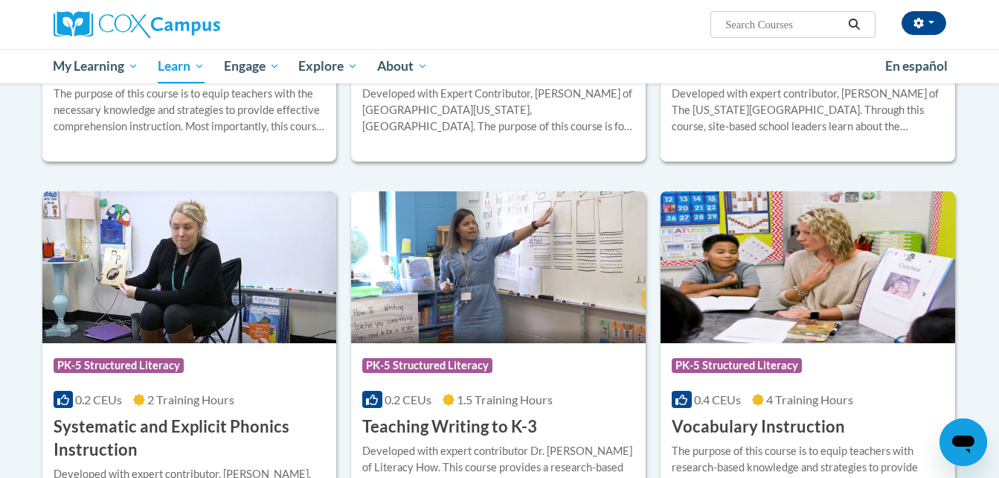
scroll to position [1614, 0]
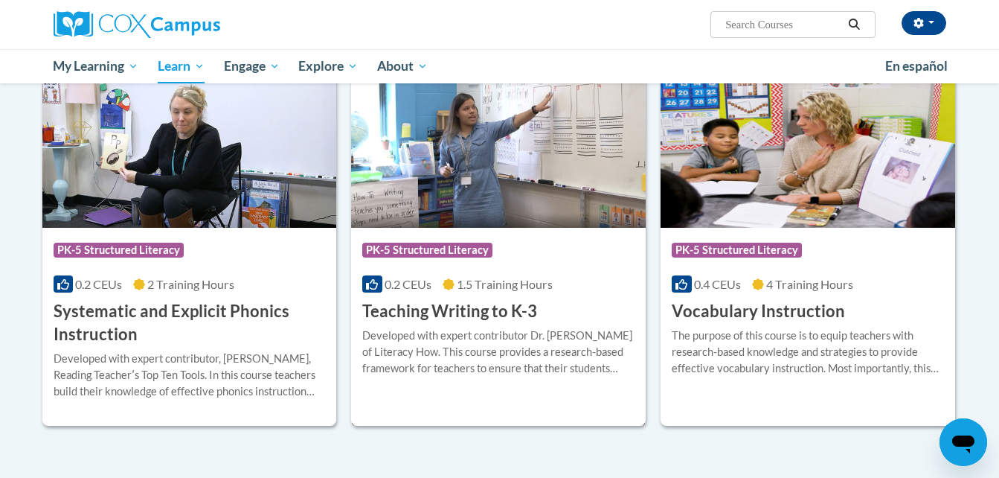
click at [558, 222] on img at bounding box center [498, 152] width 295 height 152
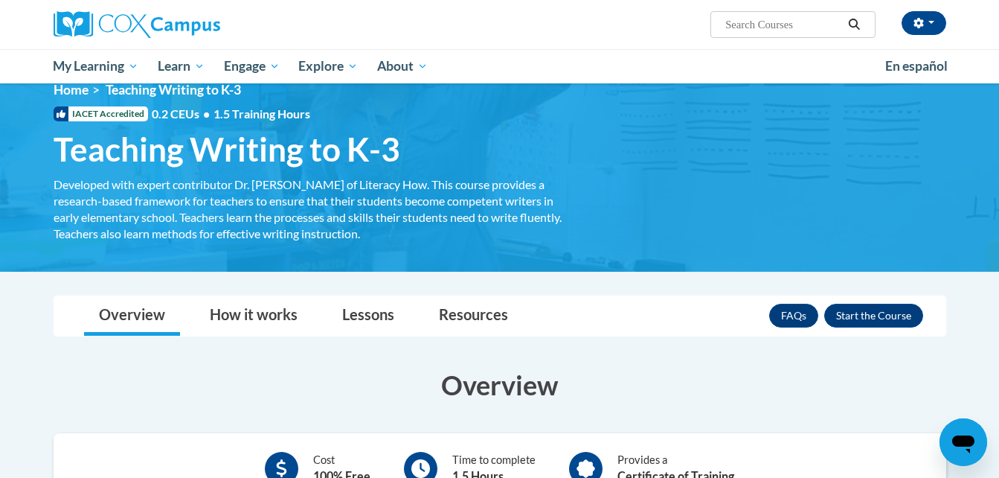
scroll to position [16, 0]
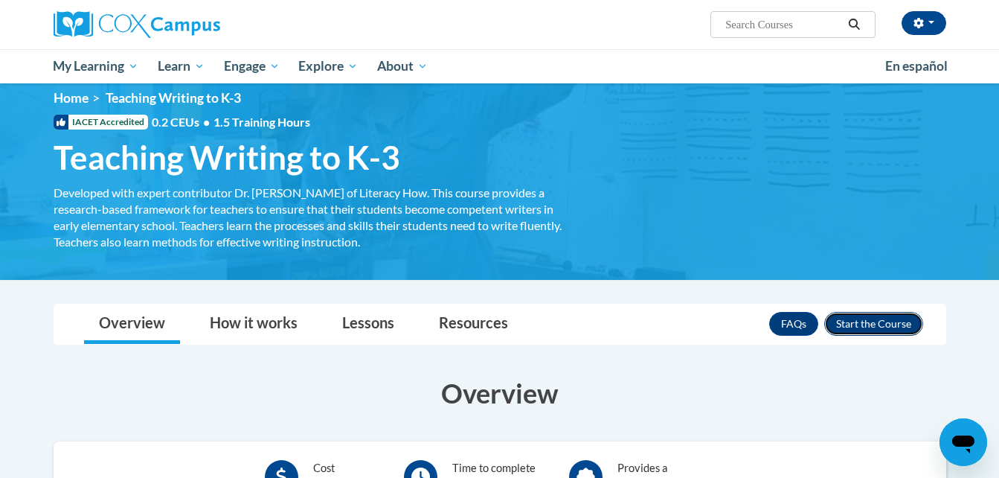
click at [882, 328] on button "Enroll" at bounding box center [873, 324] width 99 height 24
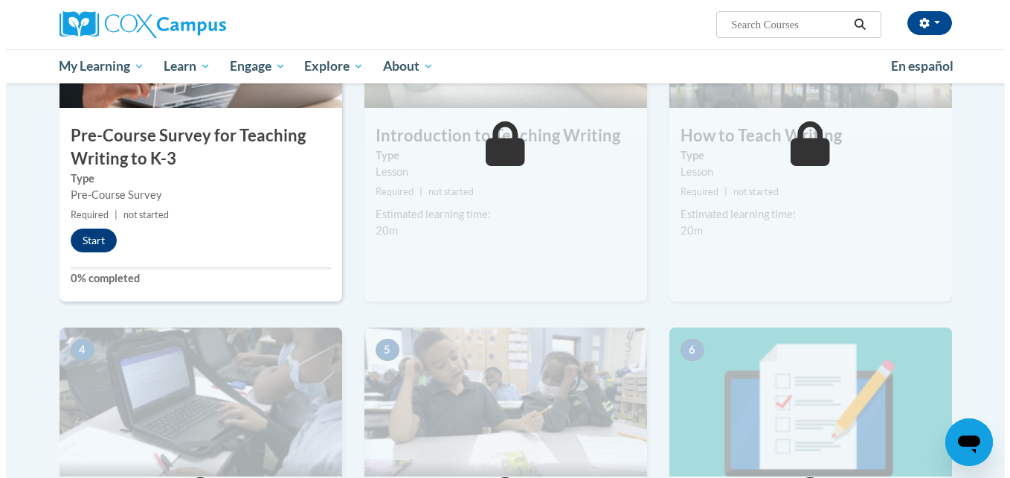
scroll to position [428, 0]
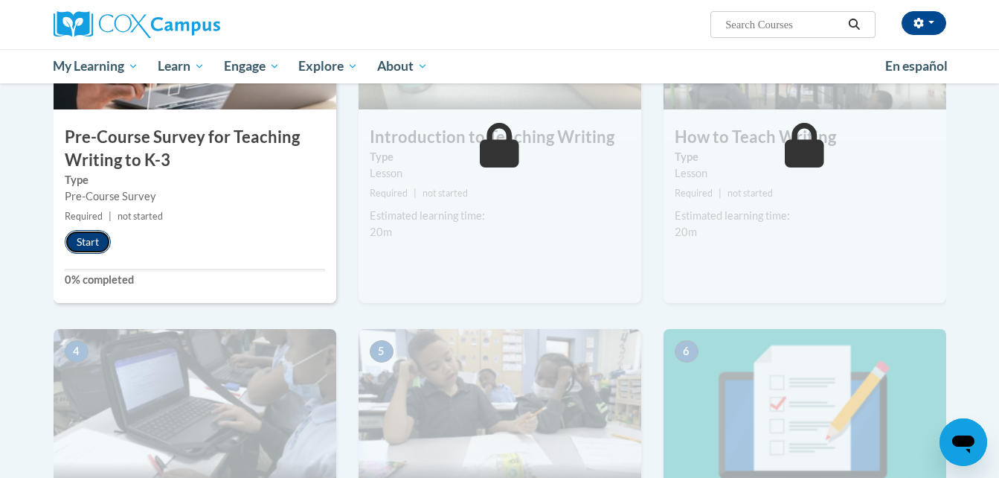
click at [96, 237] on button "Start" at bounding box center [88, 242] width 46 height 24
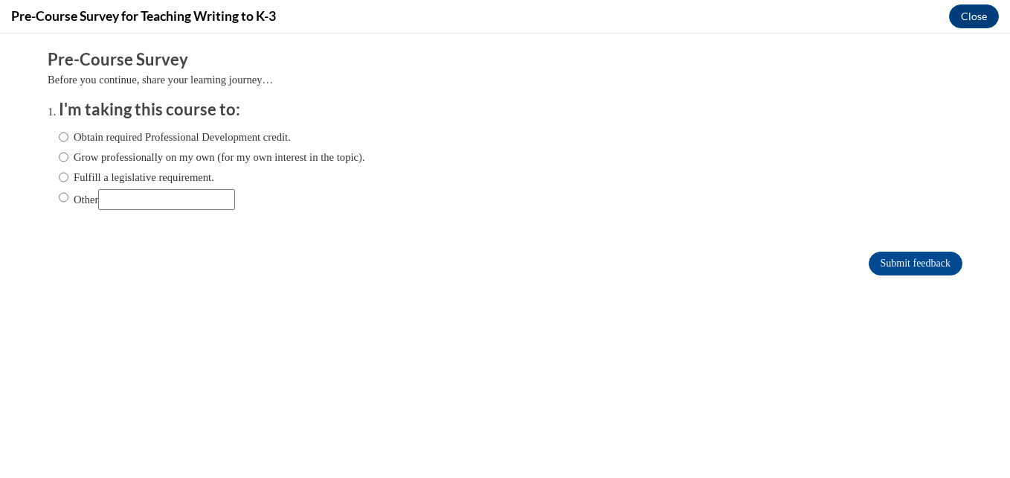
scroll to position [0, 0]
click at [59, 139] on input "Obtain required Professional Development credit." at bounding box center [64, 137] width 10 height 16
radio input "true"
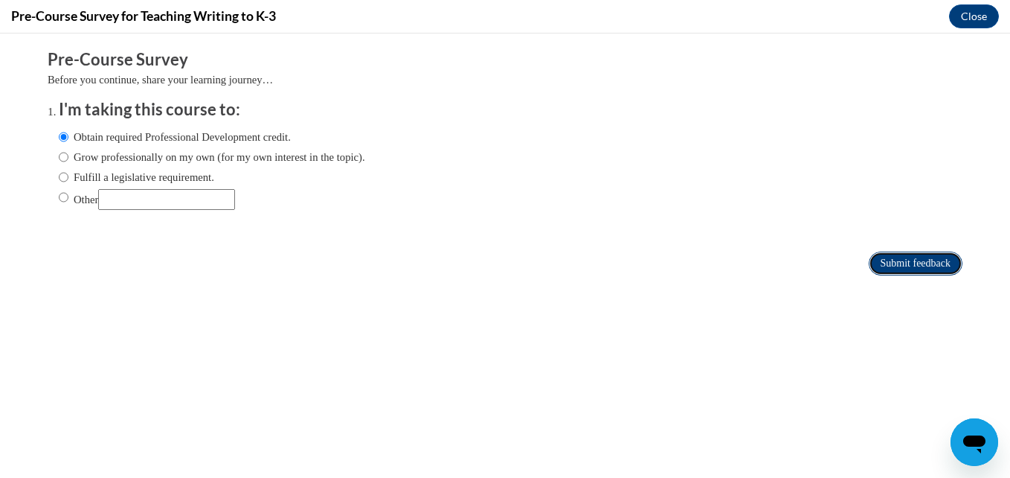
click at [869, 257] on input "Submit feedback" at bounding box center [916, 263] width 94 height 24
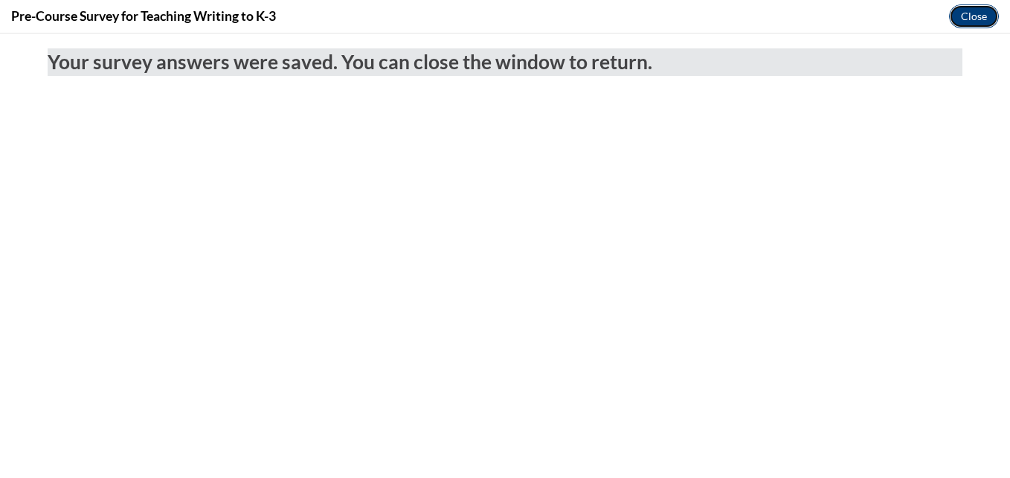
click at [981, 19] on button "Close" at bounding box center [974, 16] width 50 height 24
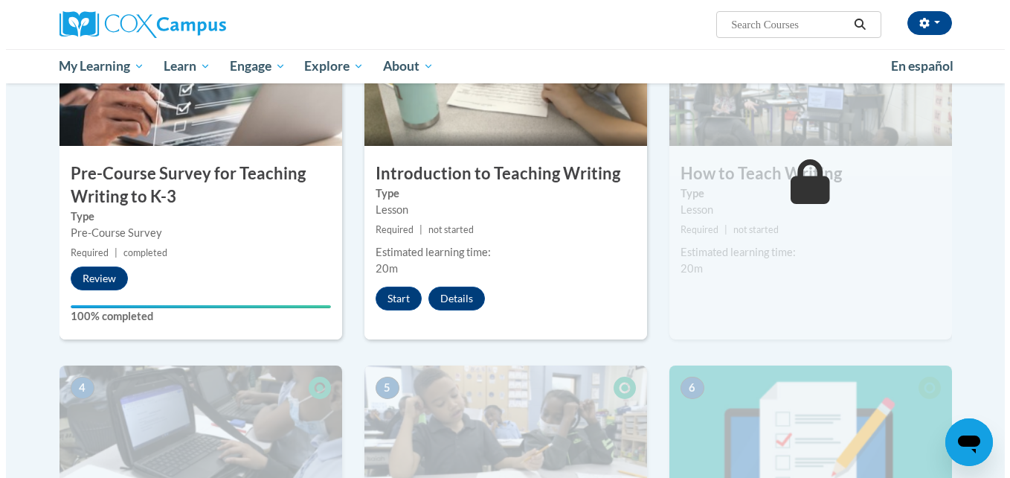
scroll to position [391, 0]
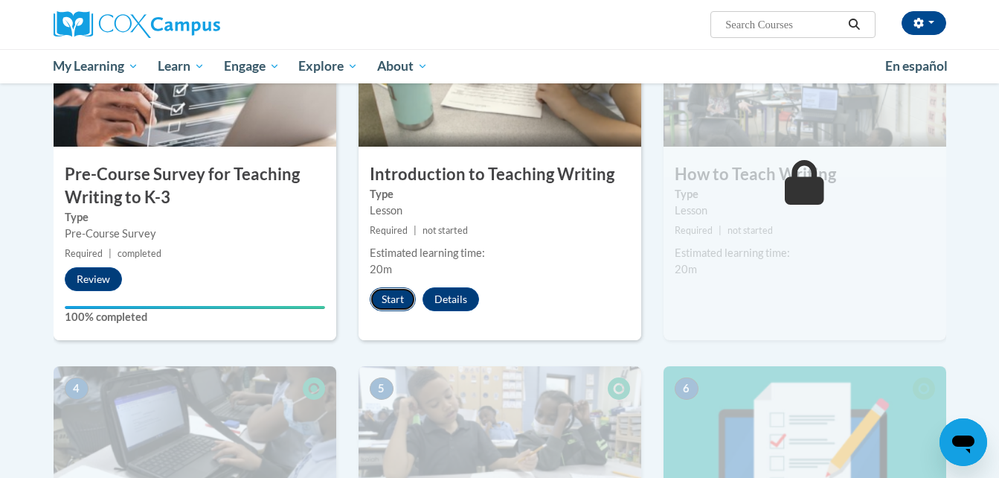
click at [389, 304] on button "Start" at bounding box center [393, 299] width 46 height 24
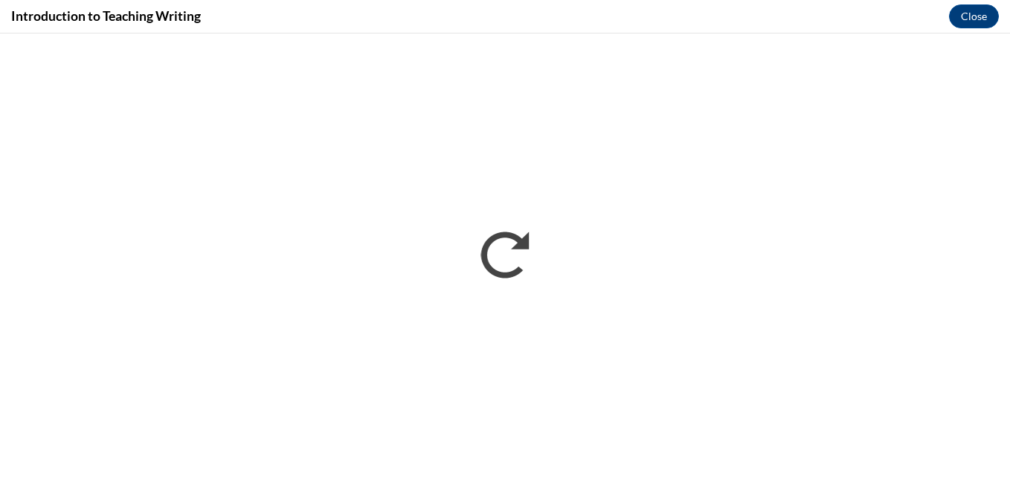
scroll to position [0, 0]
